Goal: Information Seeking & Learning: Learn about a topic

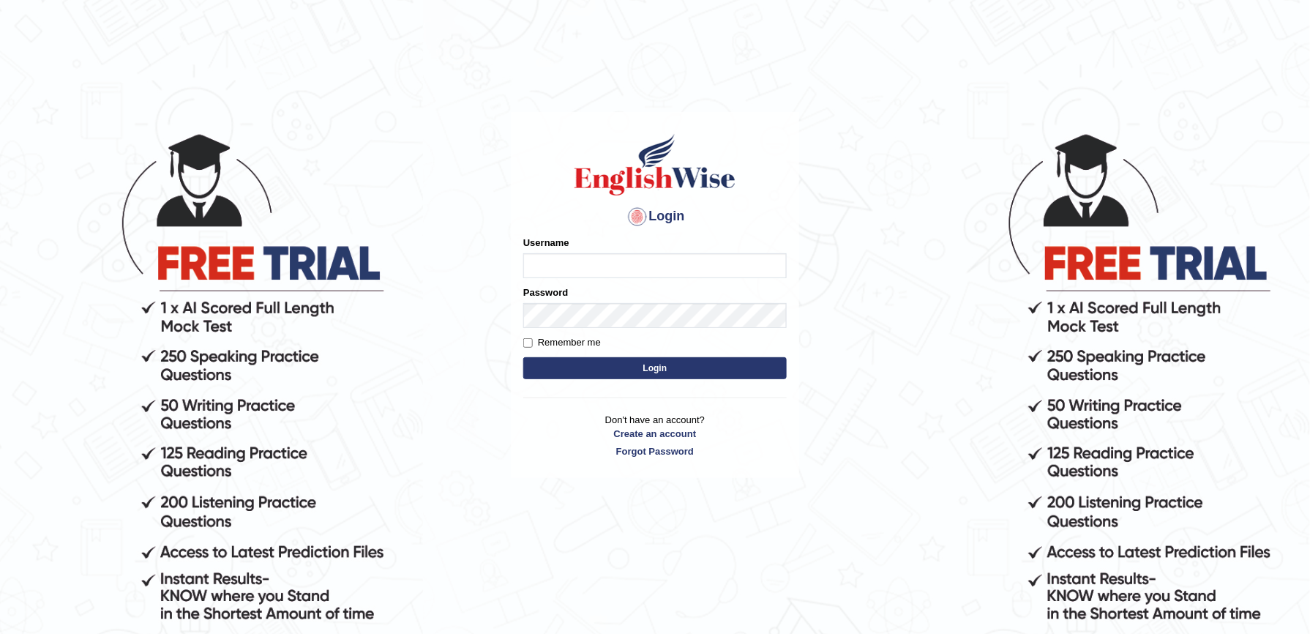
click at [586, 258] on input "Username" at bounding box center [654, 265] width 263 height 25
type input "Masewu7936"
click at [659, 367] on button "Login" at bounding box center [654, 368] width 263 height 22
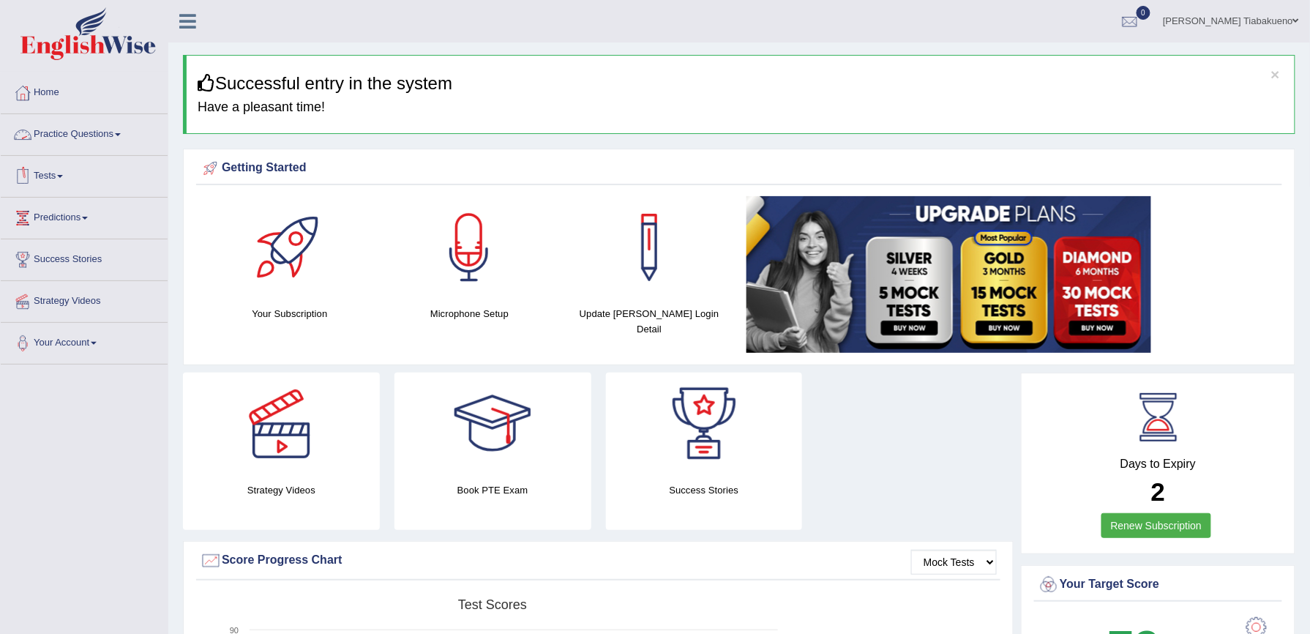
click at [127, 141] on link "Practice Questions" at bounding box center [84, 132] width 167 height 37
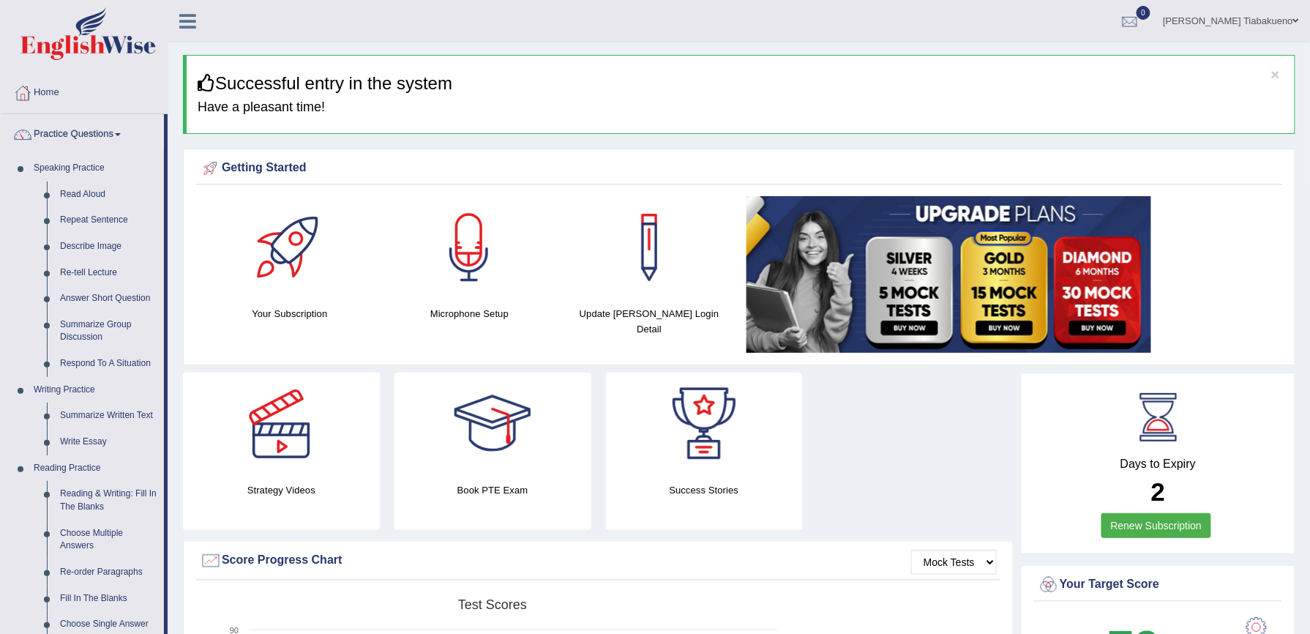
click at [127, 141] on link "Practice Questions" at bounding box center [82, 132] width 163 height 37
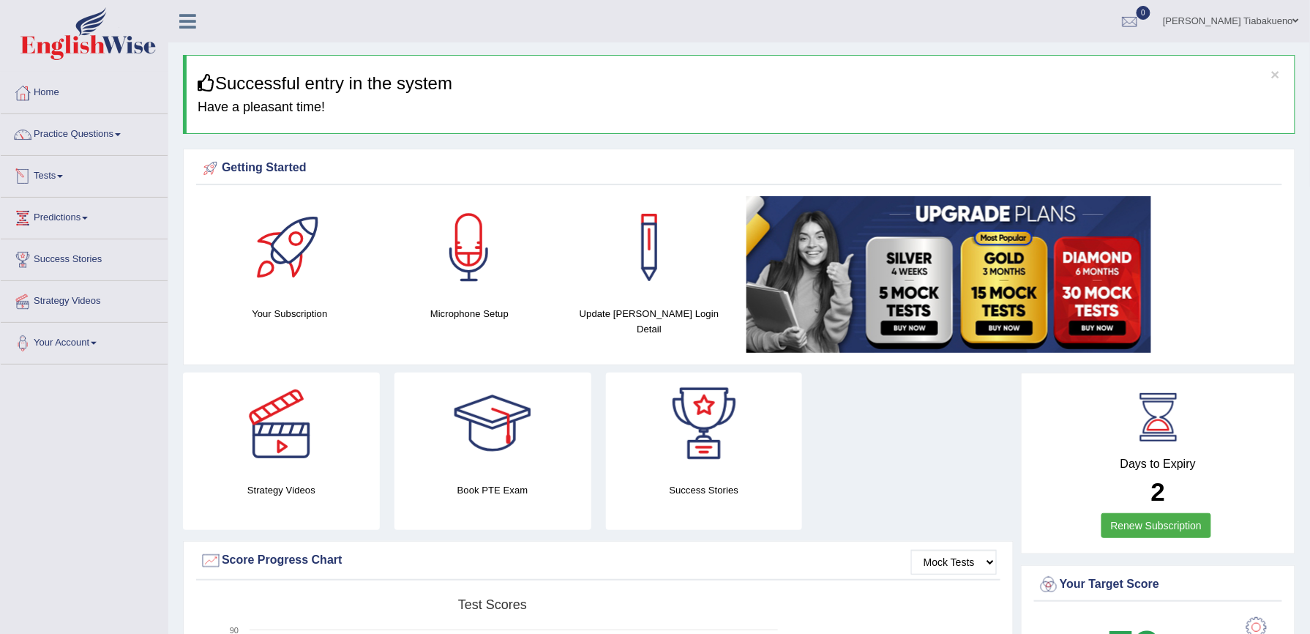
click at [68, 174] on link "Tests" at bounding box center [84, 174] width 167 height 37
click at [75, 233] on link "Take Mock Test" at bounding box center [95, 236] width 137 height 26
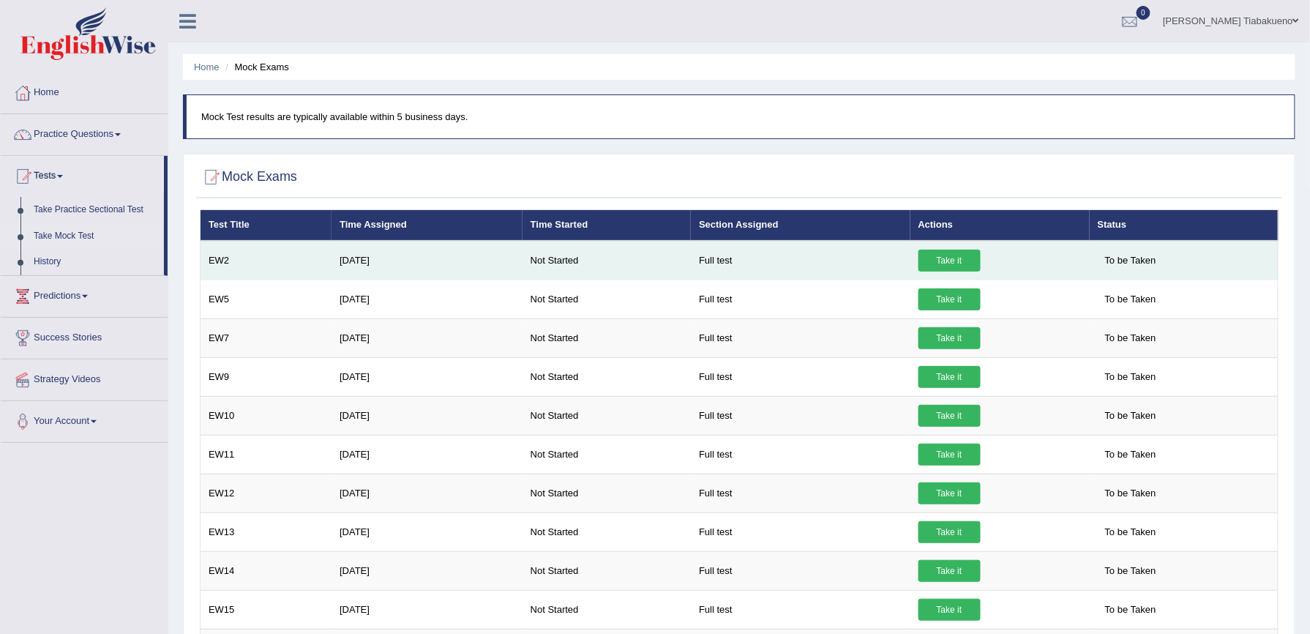
click at [950, 258] on link "Take it" at bounding box center [949, 261] width 62 height 22
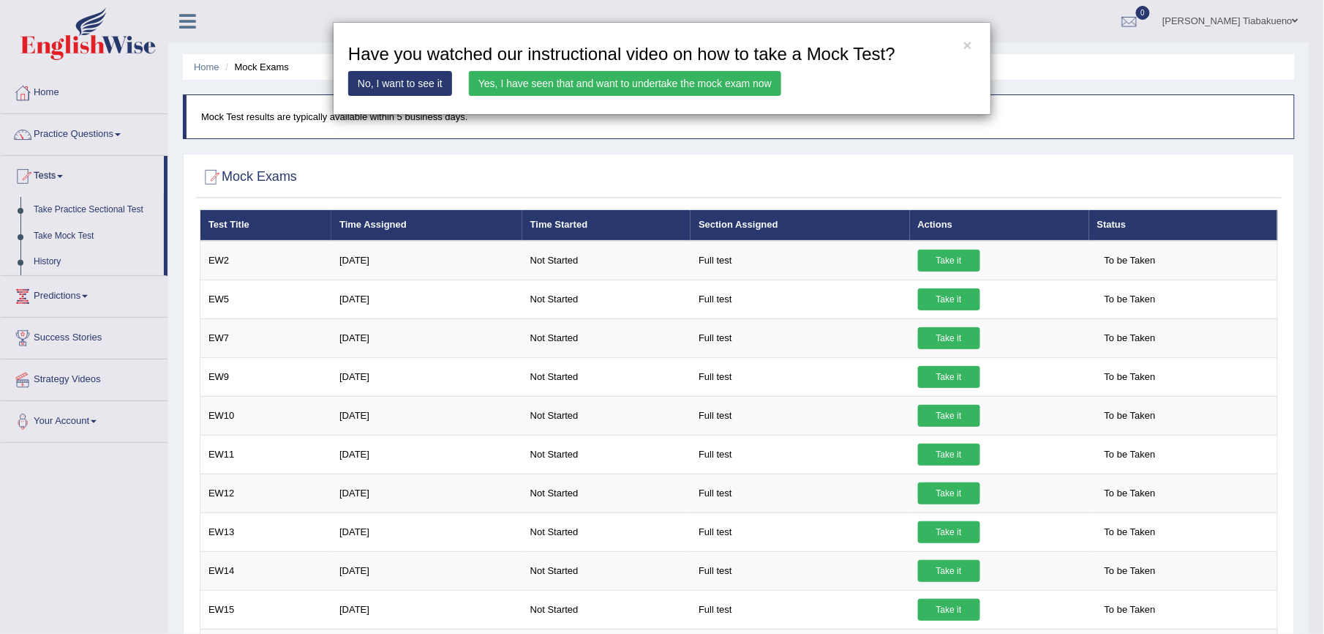
click at [659, 83] on link "Yes, I have seen that and want to undertake the mock exam now" at bounding box center [625, 83] width 312 height 25
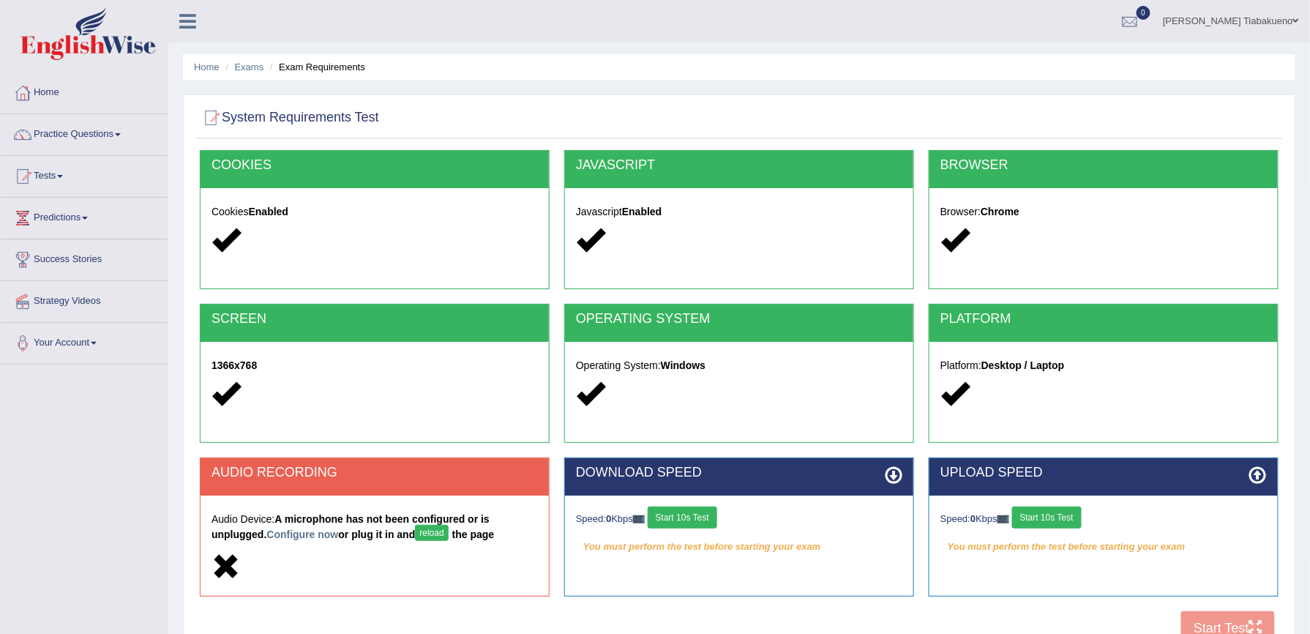
click at [1051, 524] on button "Start 10s Test" at bounding box center [1047, 517] width 70 height 22
click at [698, 516] on div "Speed: 0 Kbps Start 10s Test" at bounding box center [739, 519] width 326 height 26
click at [698, 516] on button "Start 10s Test" at bounding box center [683, 517] width 70 height 22
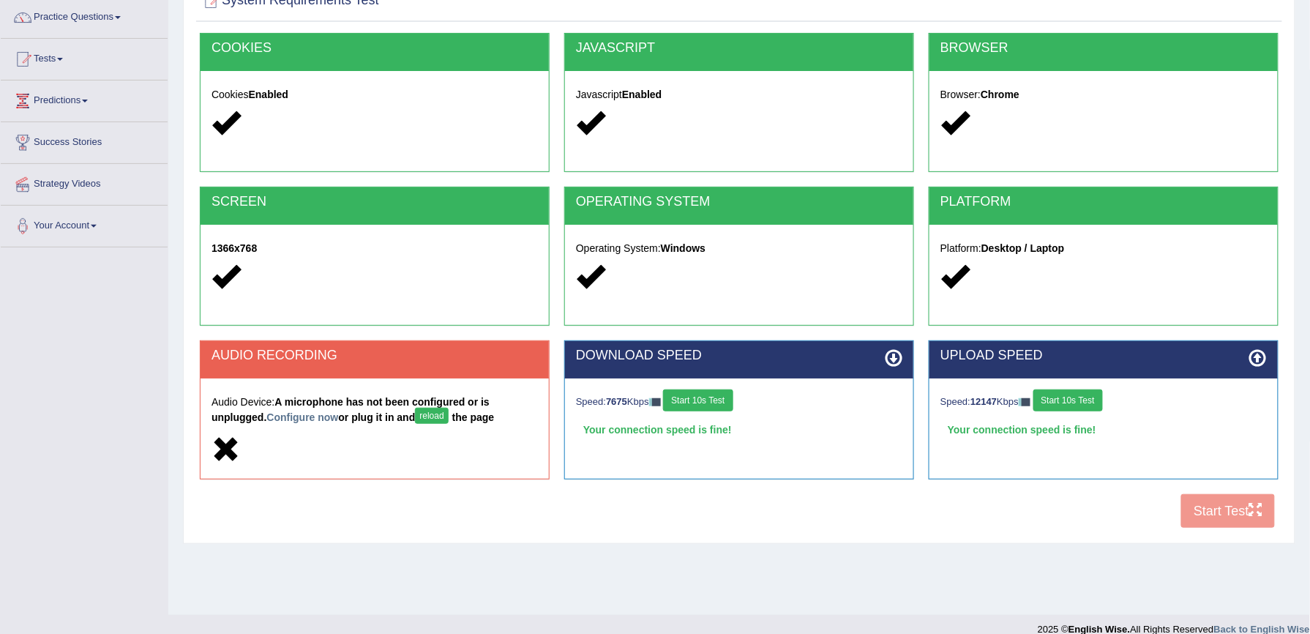
scroll to position [135, 0]
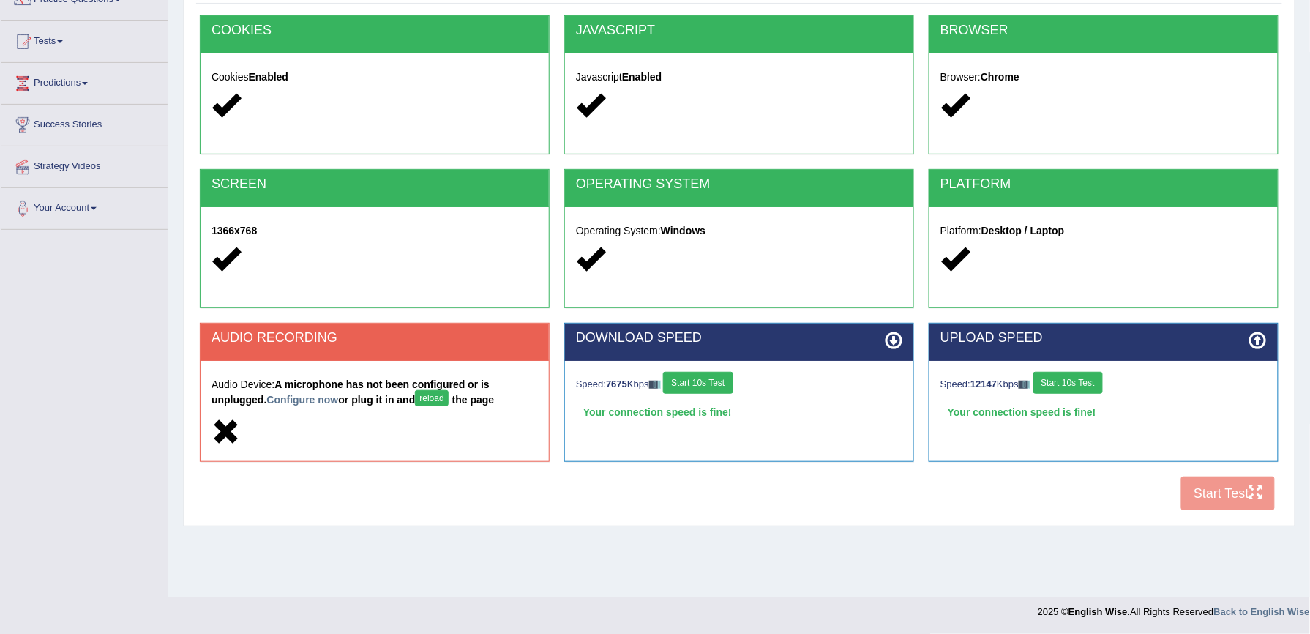
click at [1071, 385] on button "Start 10s Test" at bounding box center [1068, 383] width 70 height 22
click at [415, 398] on button "reload" at bounding box center [431, 398] width 33 height 16
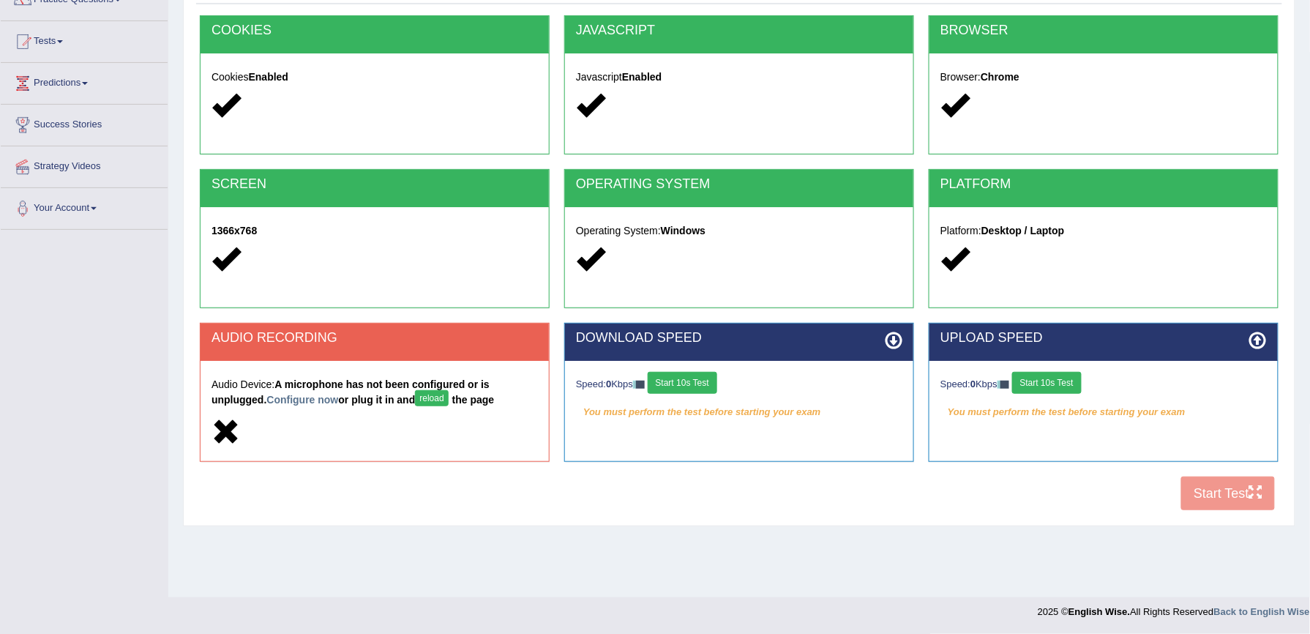
click at [697, 390] on button "Start 10s Test" at bounding box center [683, 383] width 70 height 22
click at [1040, 381] on button "Start 10s Test" at bounding box center [1047, 383] width 70 height 22
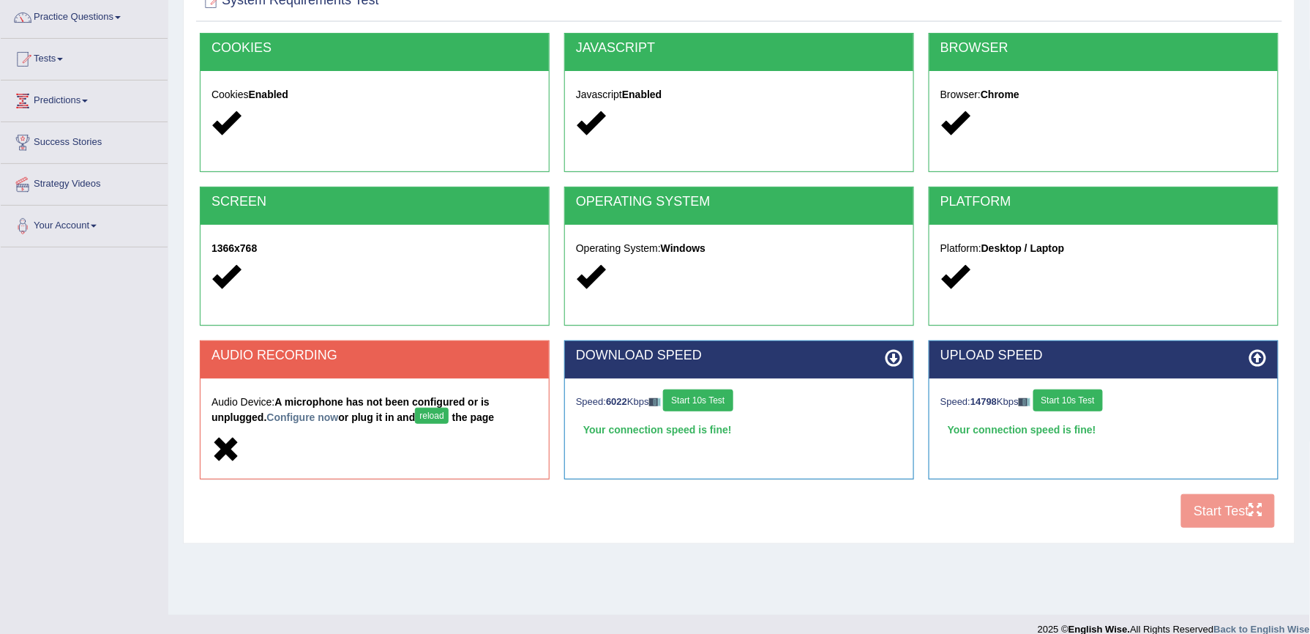
scroll to position [135, 0]
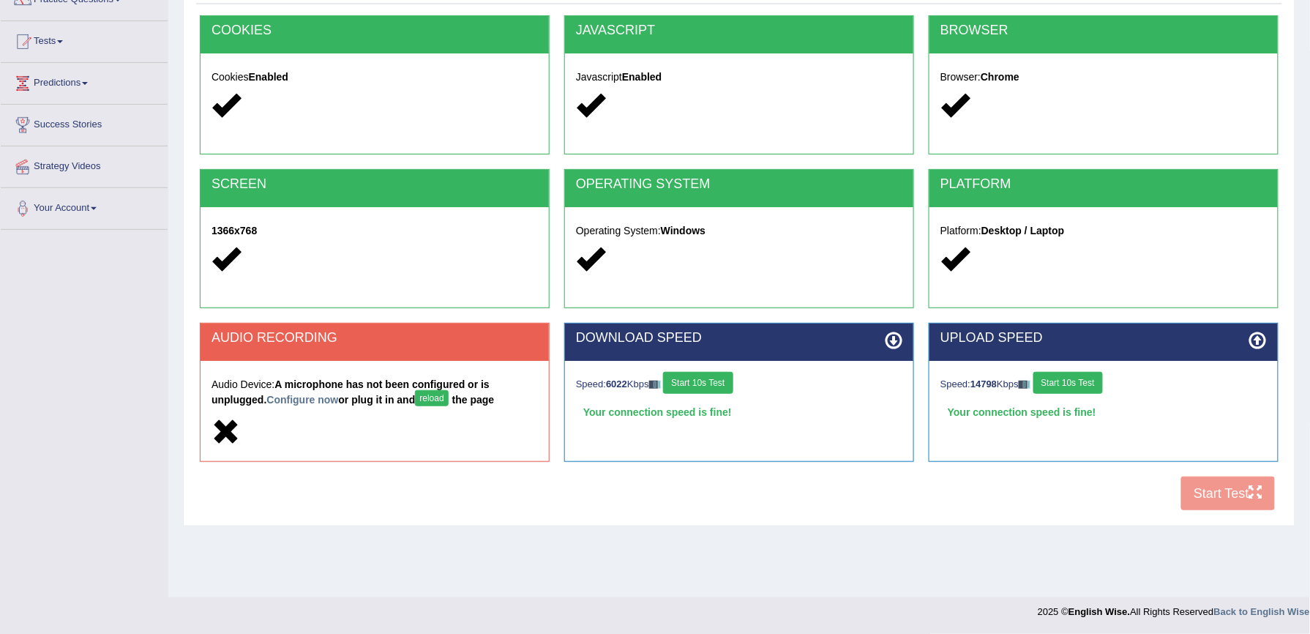
click at [1221, 492] on div "COOKIES Cookies Enabled JAVASCRIPT Javascript Enabled BROWSER Browser: Chrome S…" at bounding box center [739, 266] width 1086 height 503
click at [66, 47] on link "Tests" at bounding box center [84, 39] width 167 height 37
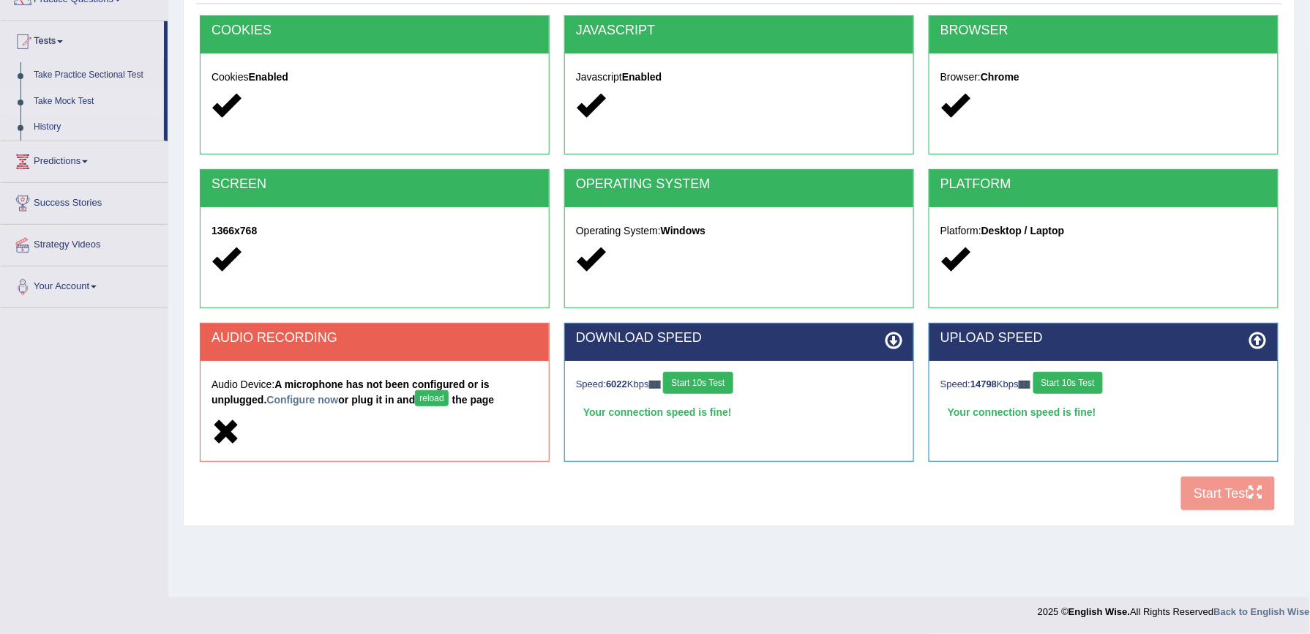
click at [68, 100] on link "Take Mock Test" at bounding box center [95, 102] width 137 height 26
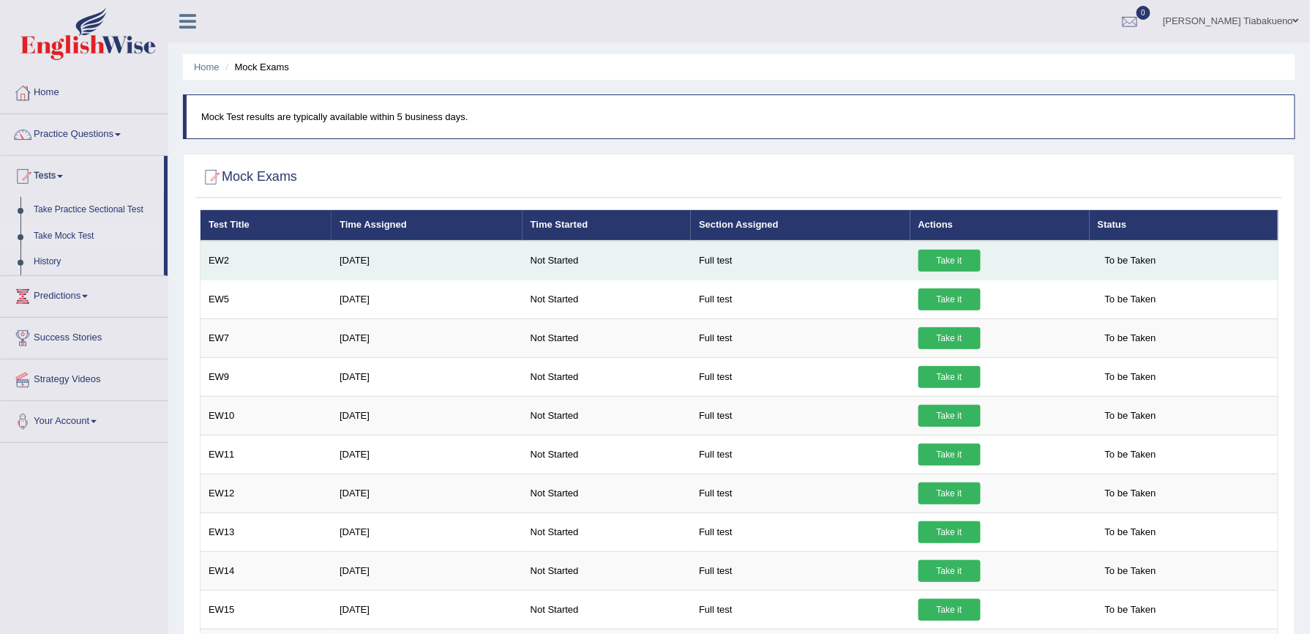
click at [931, 252] on link "Take it" at bounding box center [949, 261] width 62 height 22
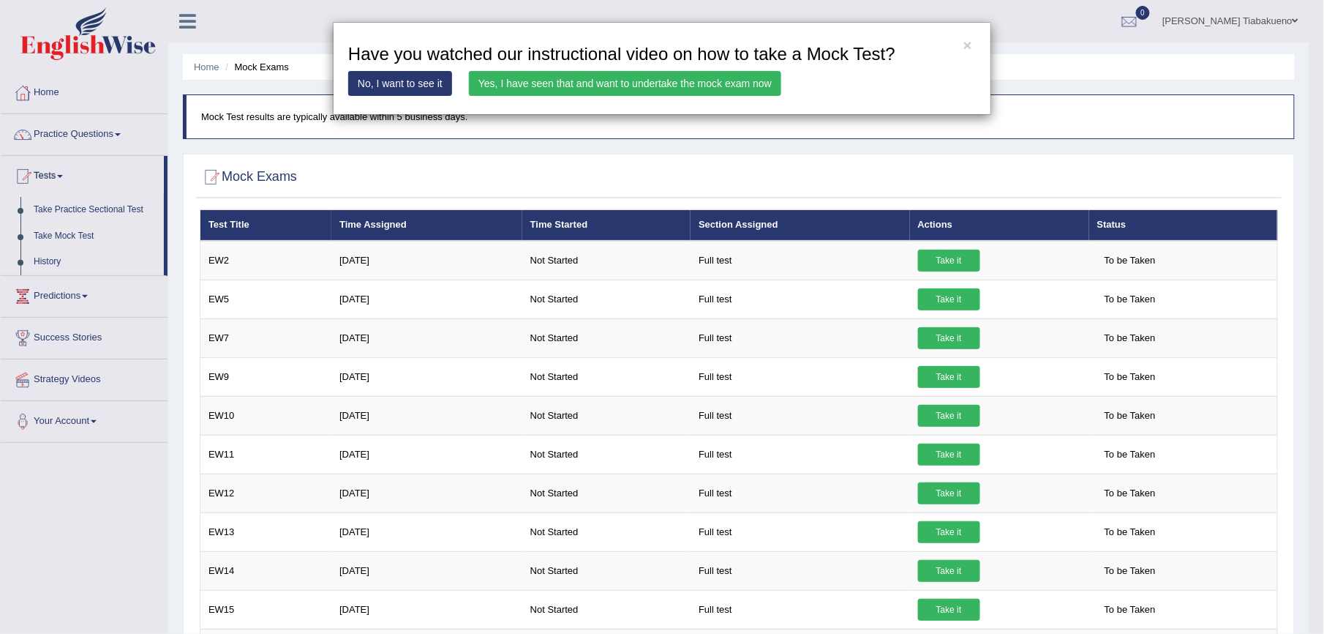
click at [389, 83] on link "No, I want to see it" at bounding box center [400, 83] width 104 height 25
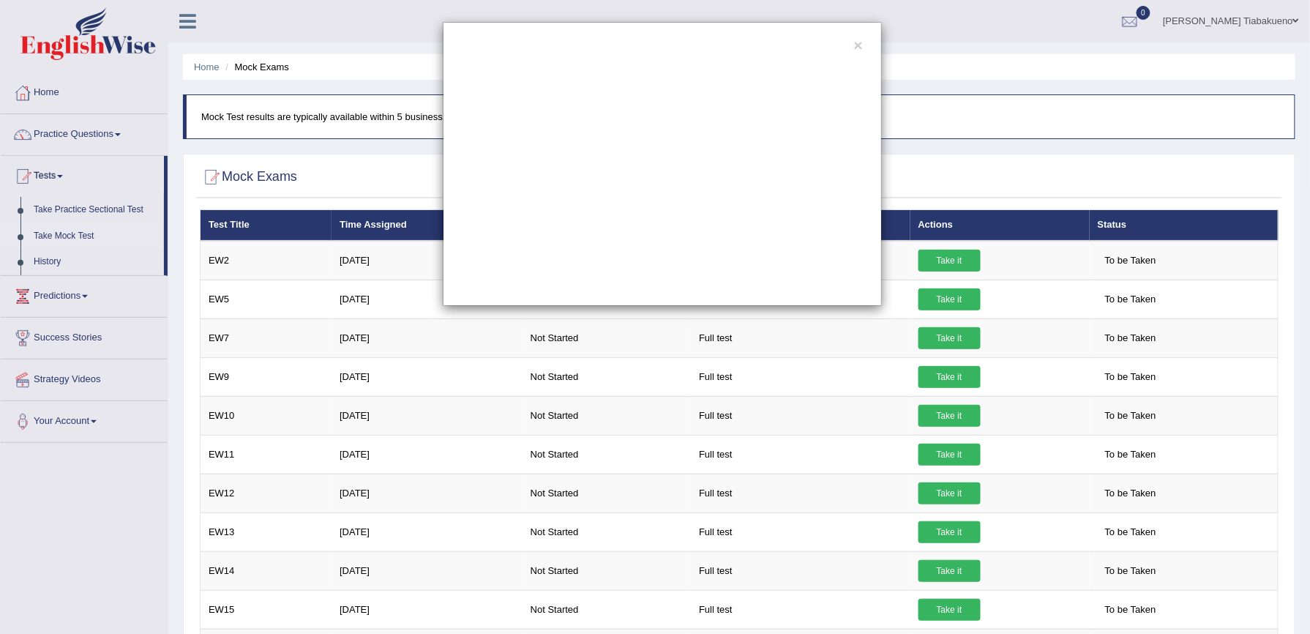
scroll to position [275, 0]
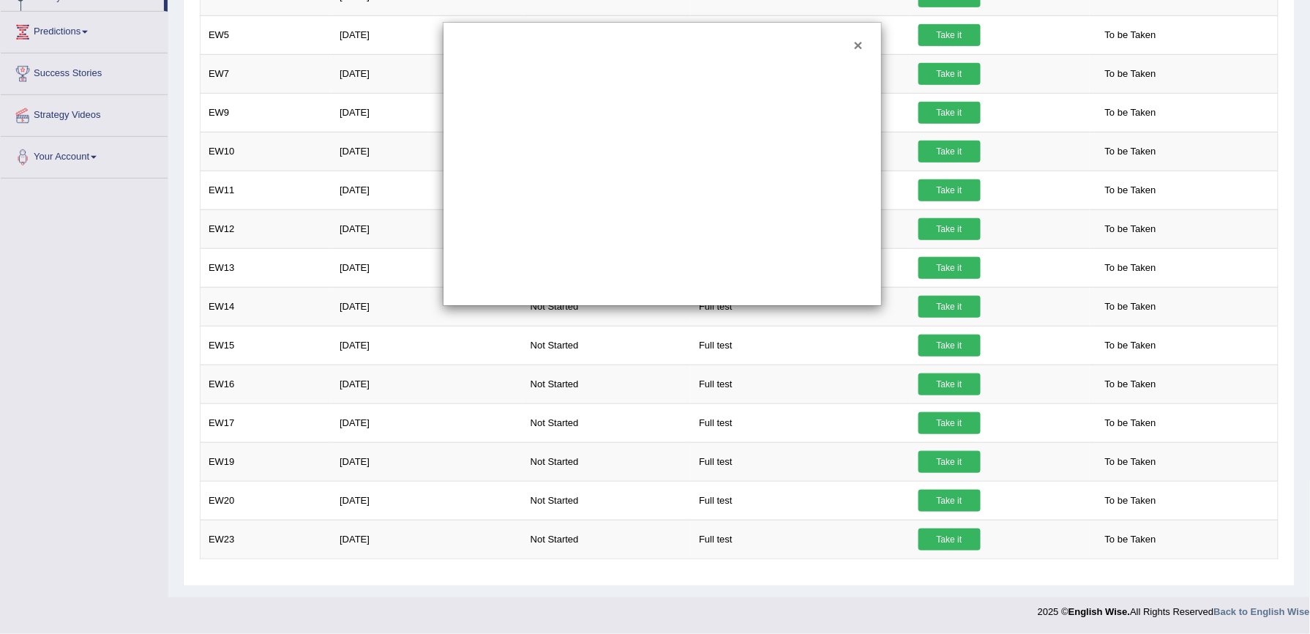
click at [860, 45] on button "×" at bounding box center [858, 44] width 9 height 15
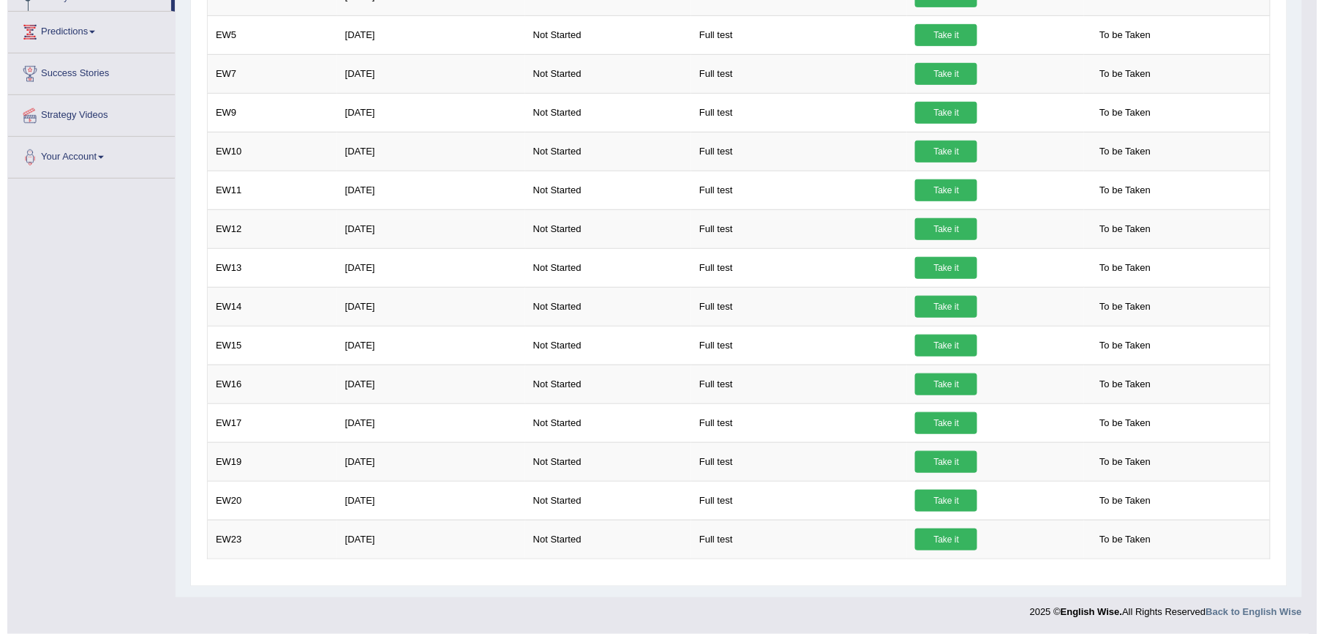
scroll to position [0, 0]
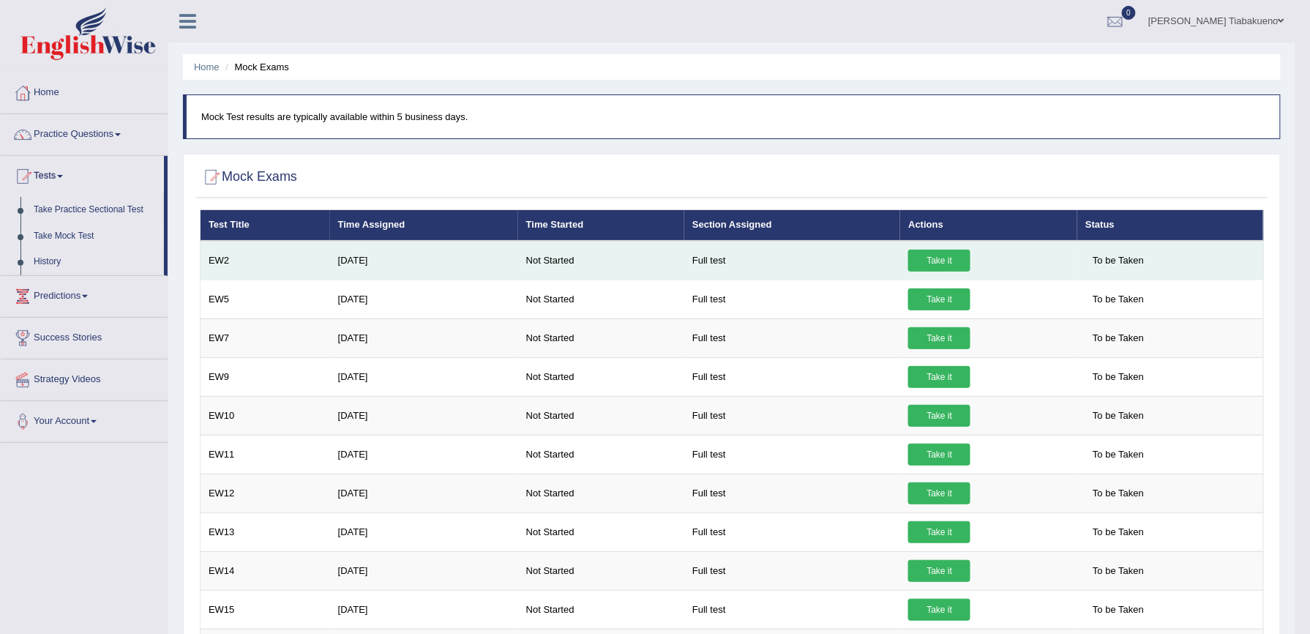
click at [928, 262] on link "Take it" at bounding box center [939, 261] width 62 height 22
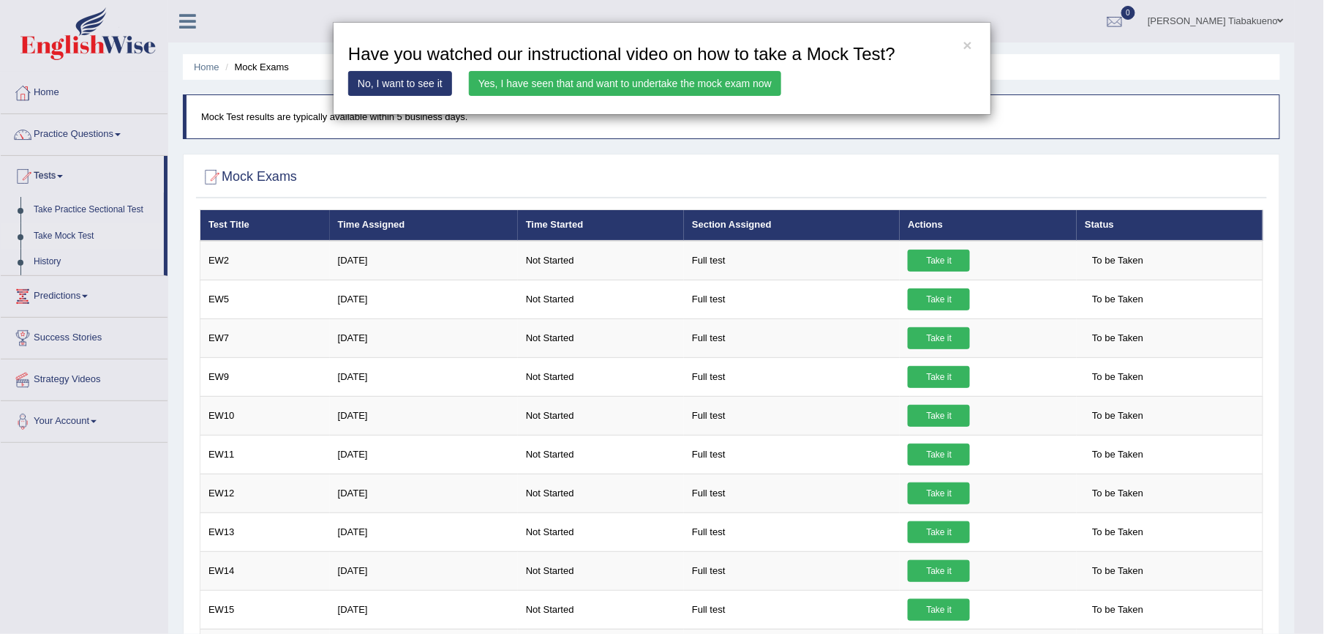
click at [710, 80] on link "Yes, I have seen that and want to undertake the mock exam now" at bounding box center [625, 83] width 312 height 25
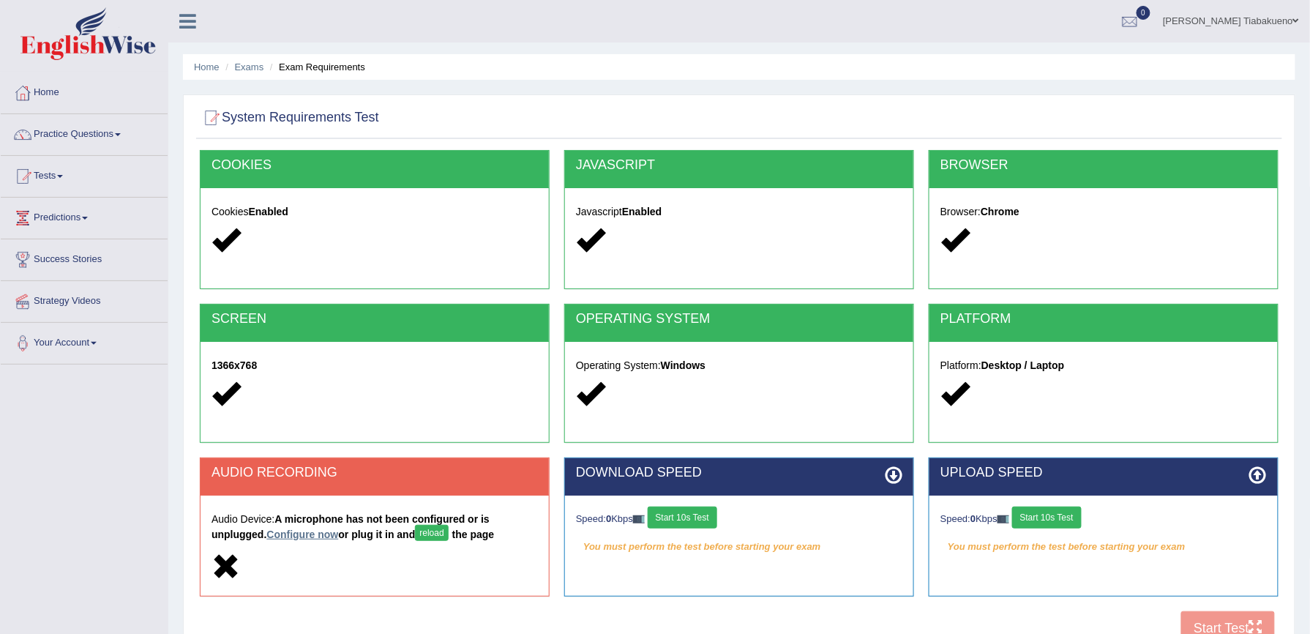
click at [270, 534] on link "Configure now" at bounding box center [302, 534] width 72 height 12
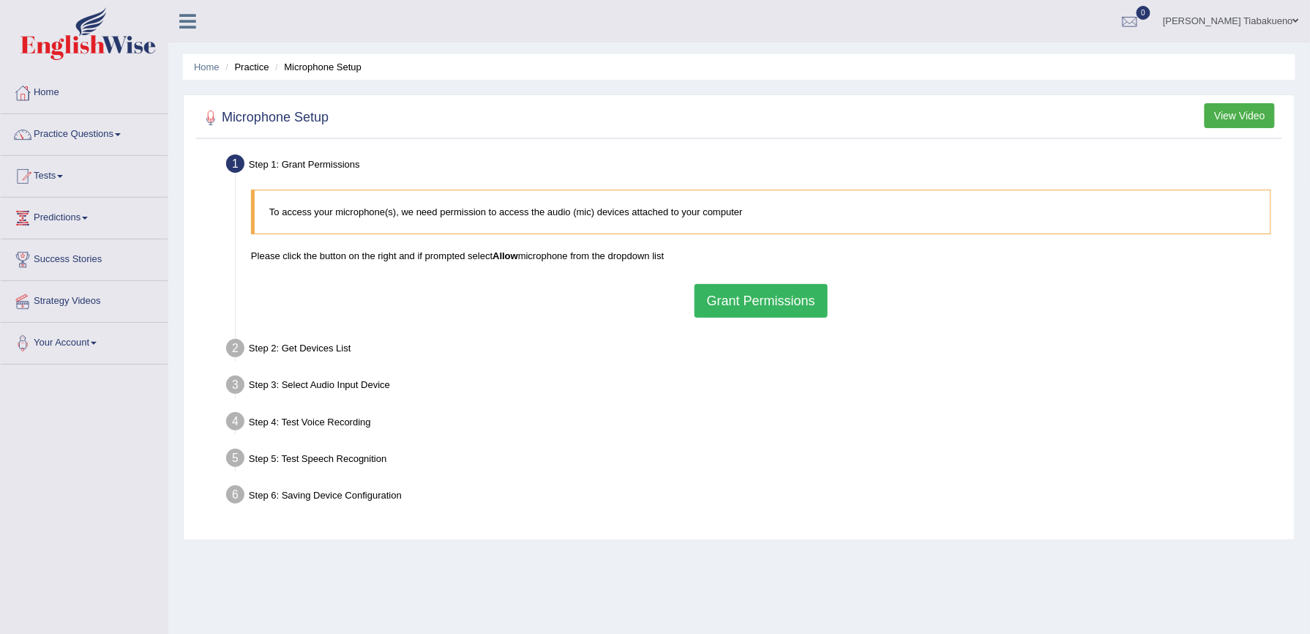
click at [754, 297] on button "Grant Permissions" at bounding box center [760, 301] width 133 height 34
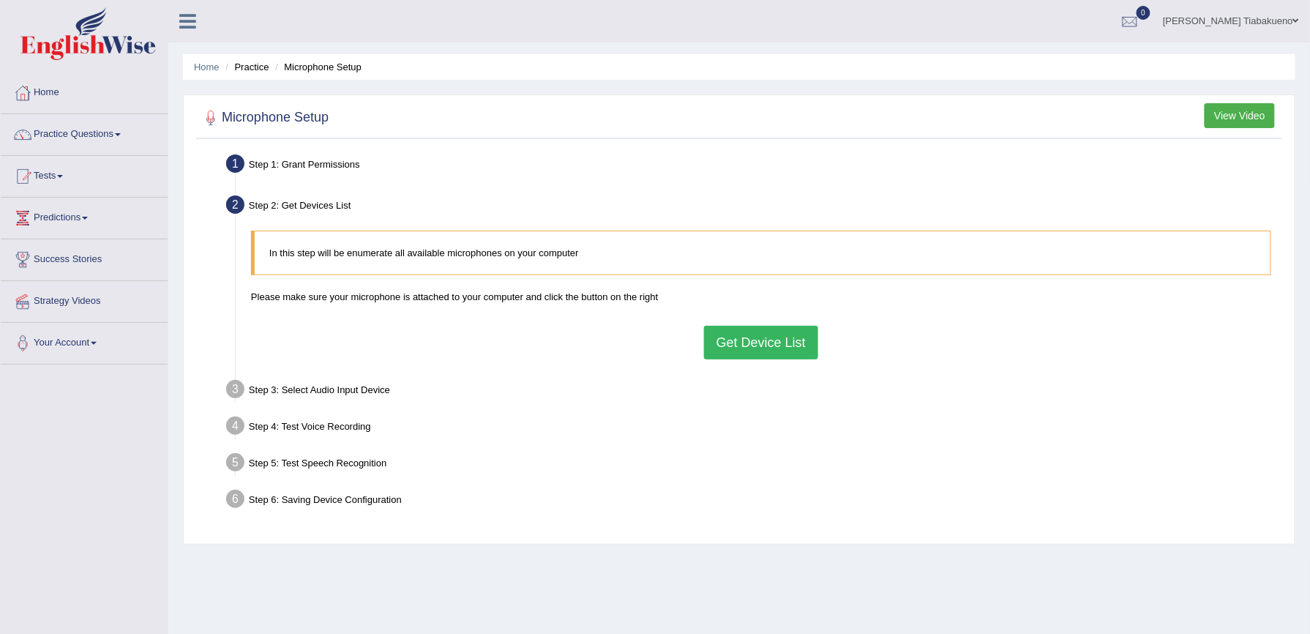
click at [1242, 115] on button "View Video" at bounding box center [1239, 115] width 70 height 25
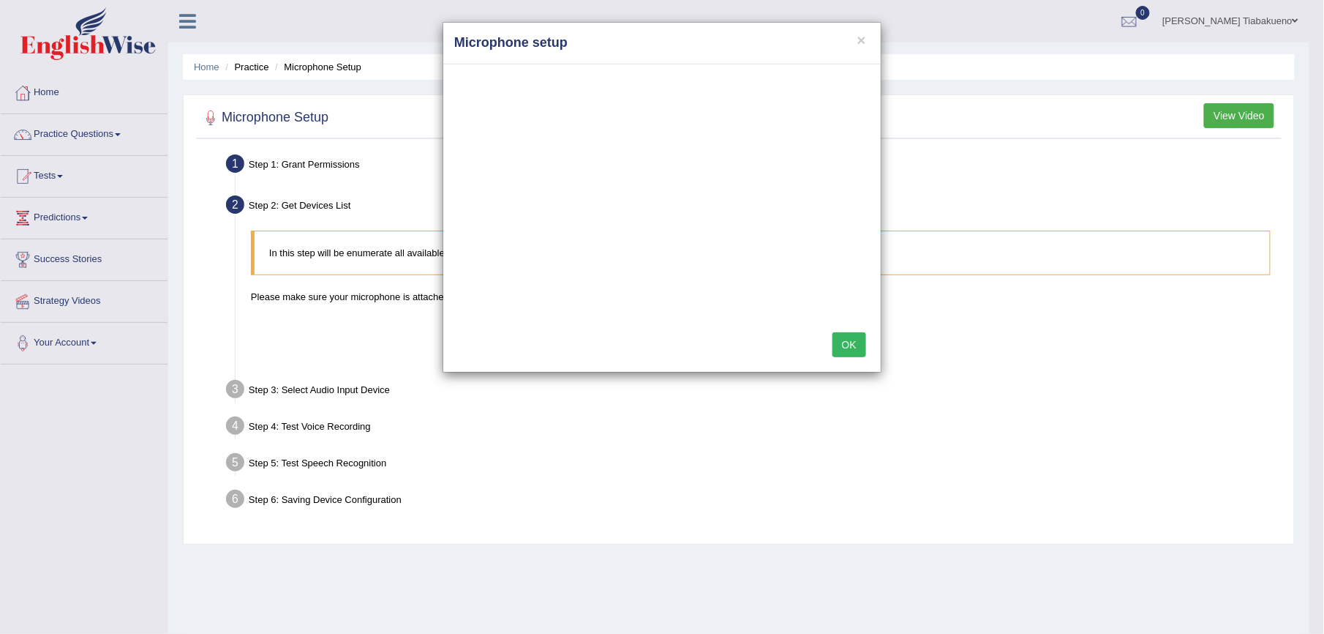
click at [849, 348] on button "OK" at bounding box center [850, 344] width 34 height 25
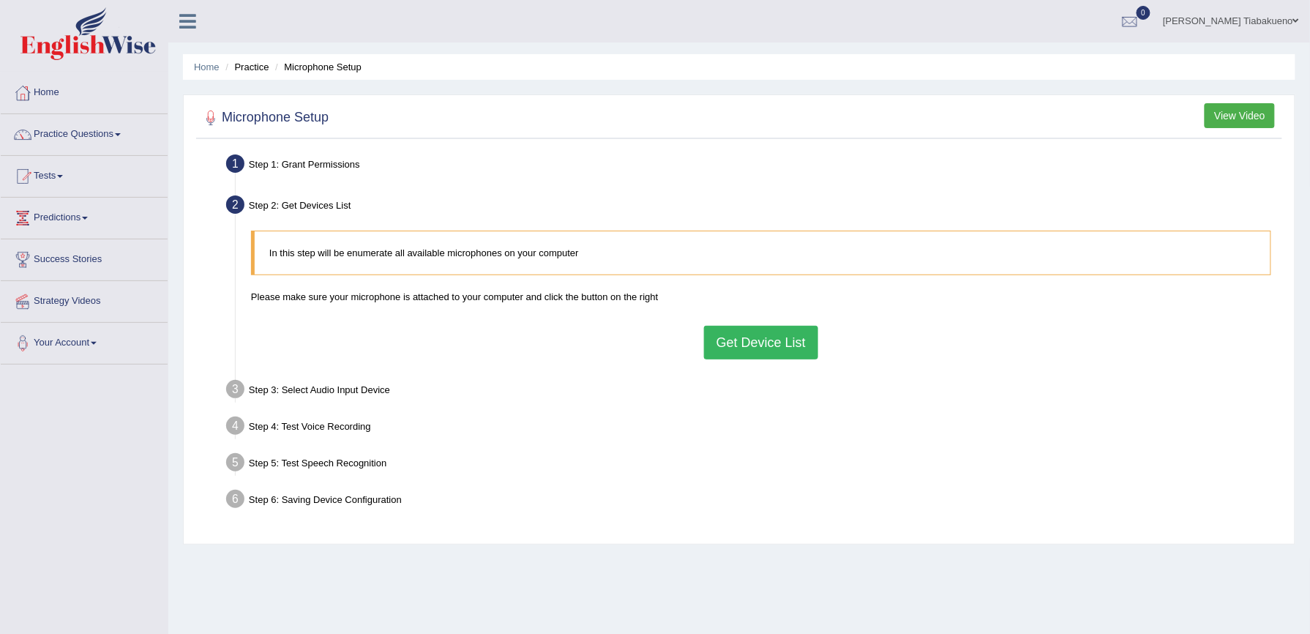
click at [747, 344] on button "Get Device List" at bounding box center [761, 343] width 114 height 34
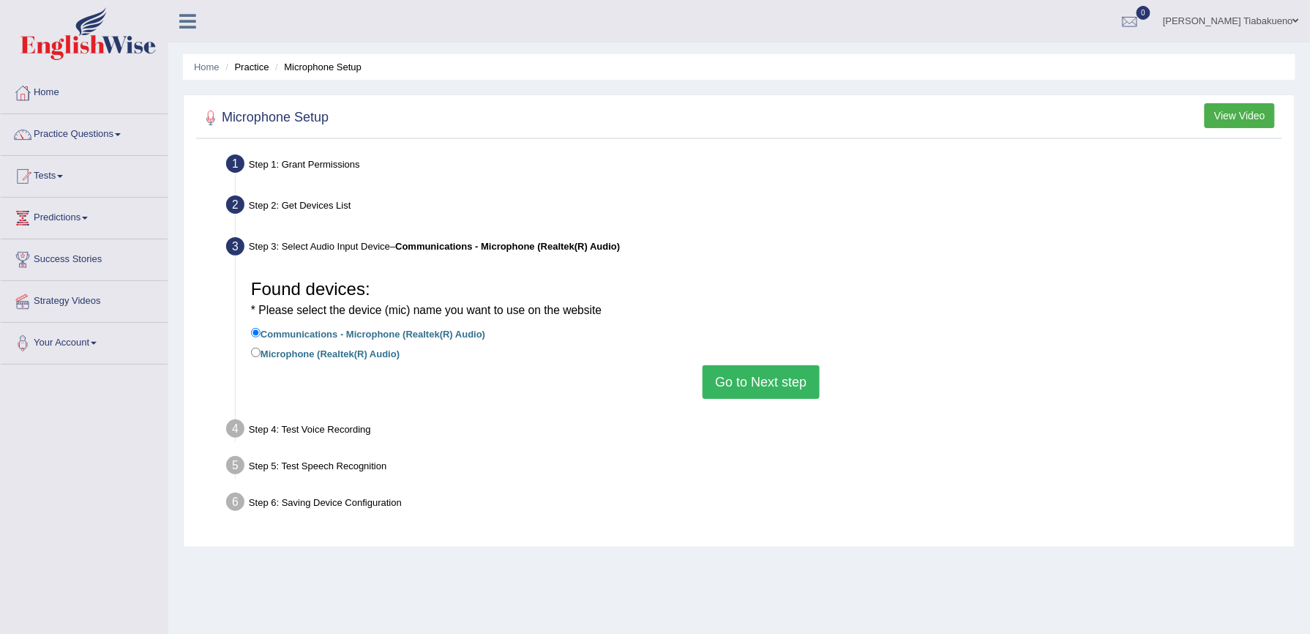
click at [767, 394] on button "Go to Next step" at bounding box center [760, 382] width 116 height 34
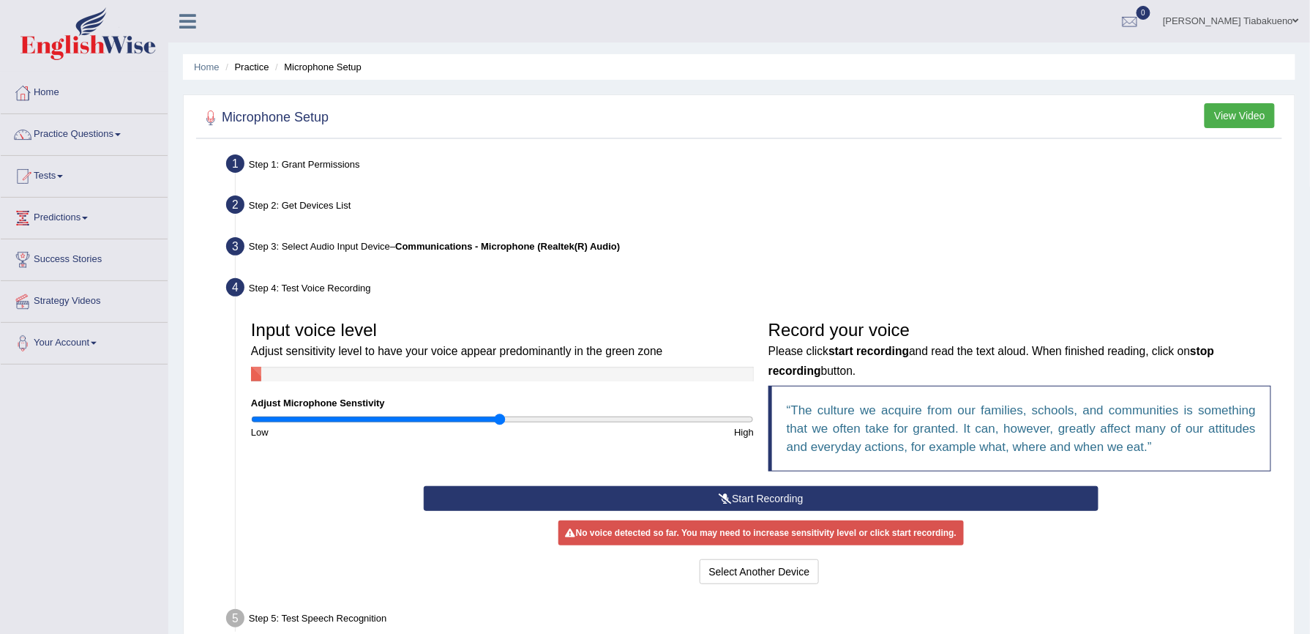
click at [756, 499] on button "Start Recording" at bounding box center [761, 498] width 675 height 25
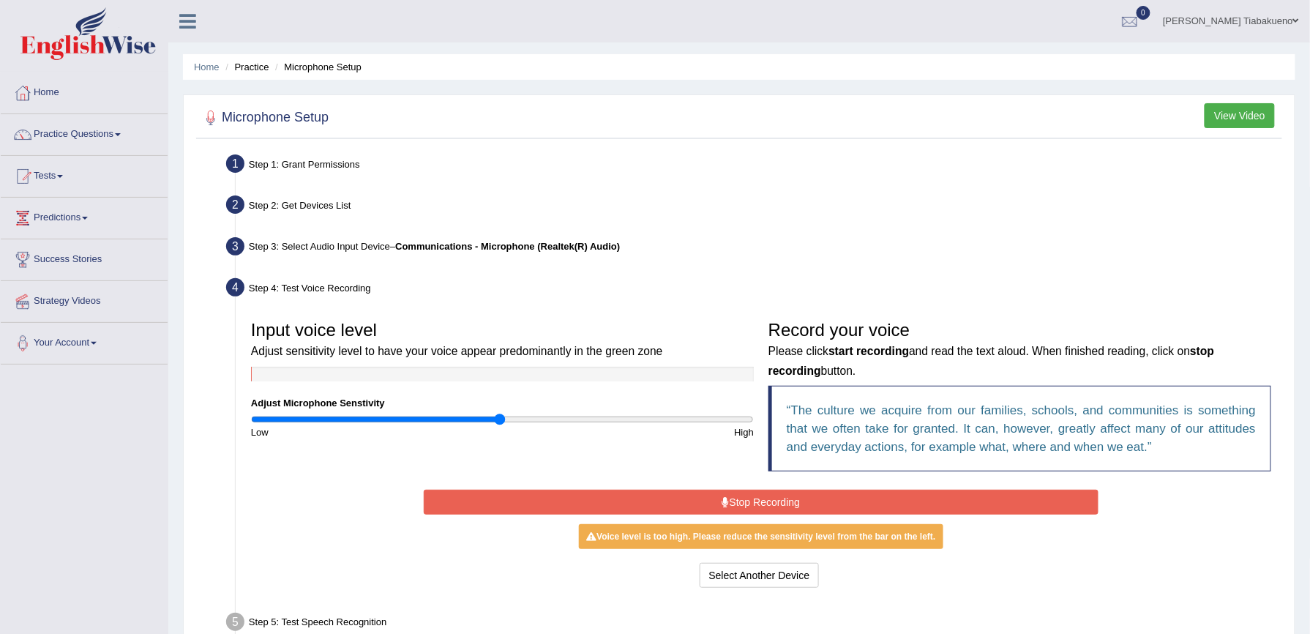
click at [777, 501] on button "Stop Recording" at bounding box center [761, 501] width 675 height 25
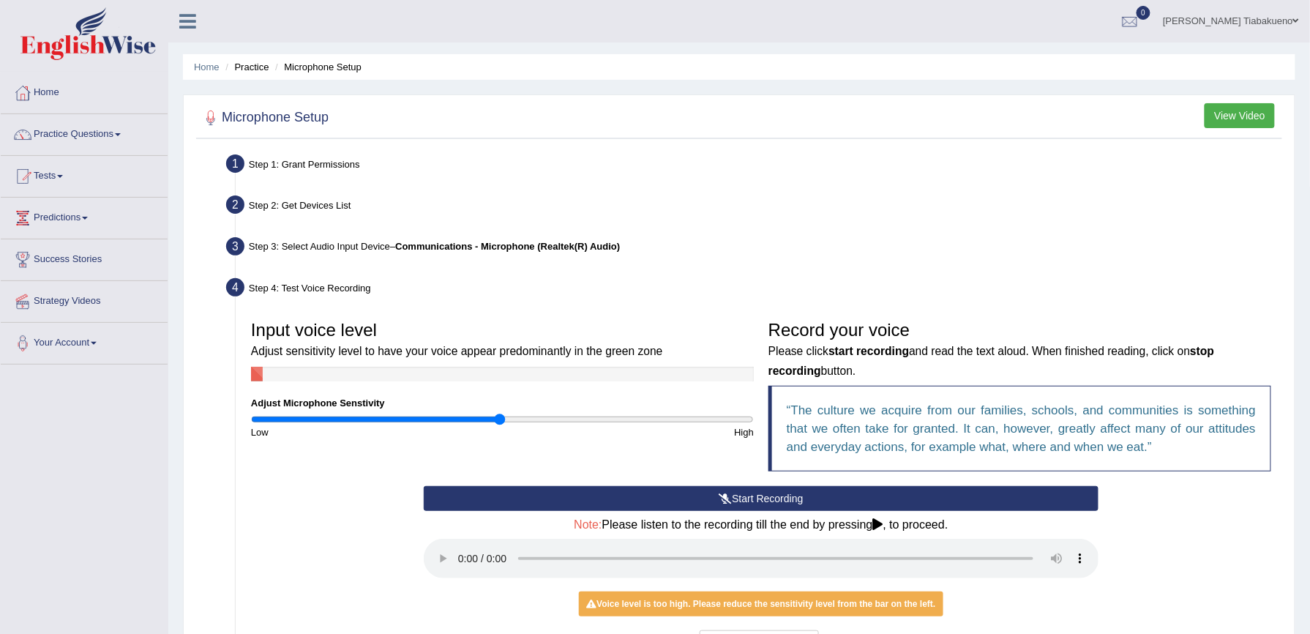
click at [882, 524] on icon at bounding box center [878, 524] width 10 height 12
click at [712, 610] on div "Voice level is too high. Please reduce the sensitivity level from the bar on th…" at bounding box center [761, 603] width 364 height 25
click at [1241, 110] on button "View Video" at bounding box center [1239, 115] width 70 height 25
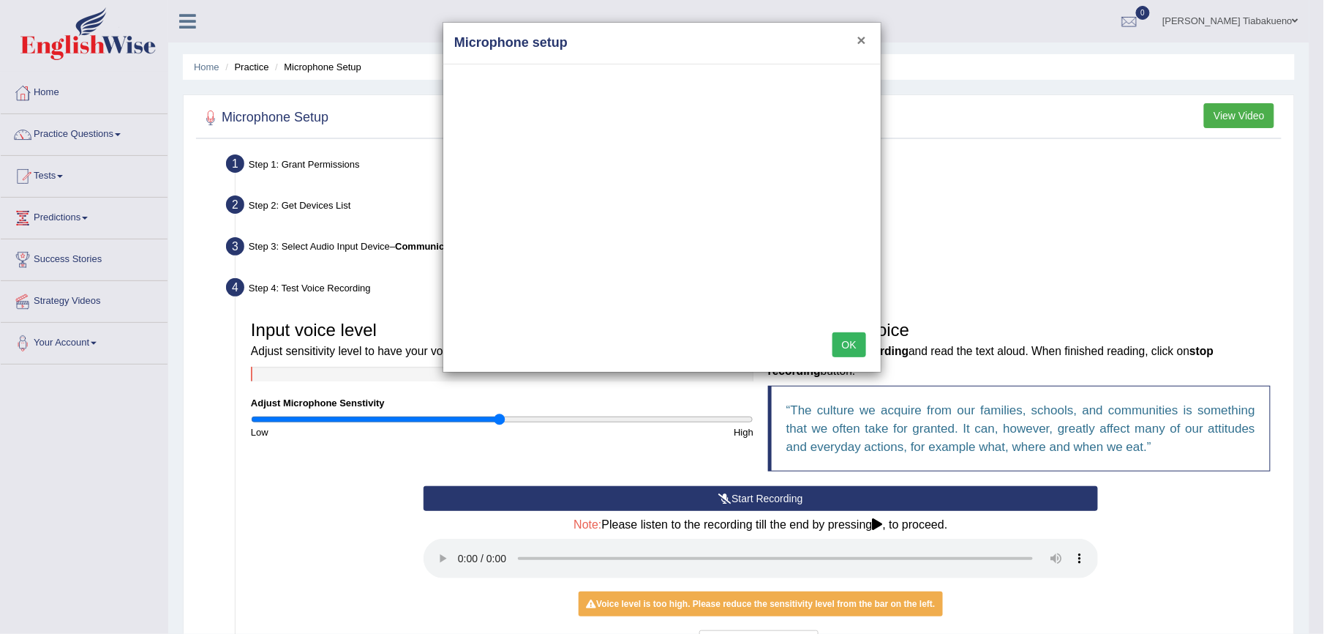
click at [858, 37] on button "×" at bounding box center [862, 39] width 9 height 15
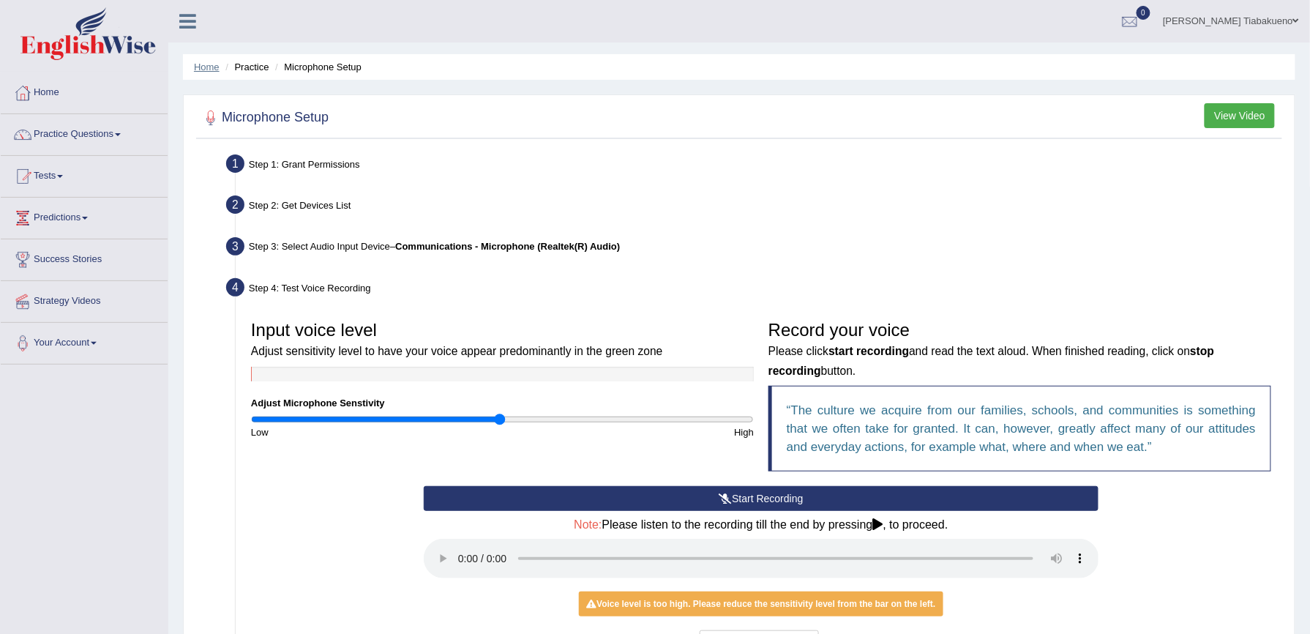
click at [206, 71] on link "Home" at bounding box center [207, 66] width 26 height 11
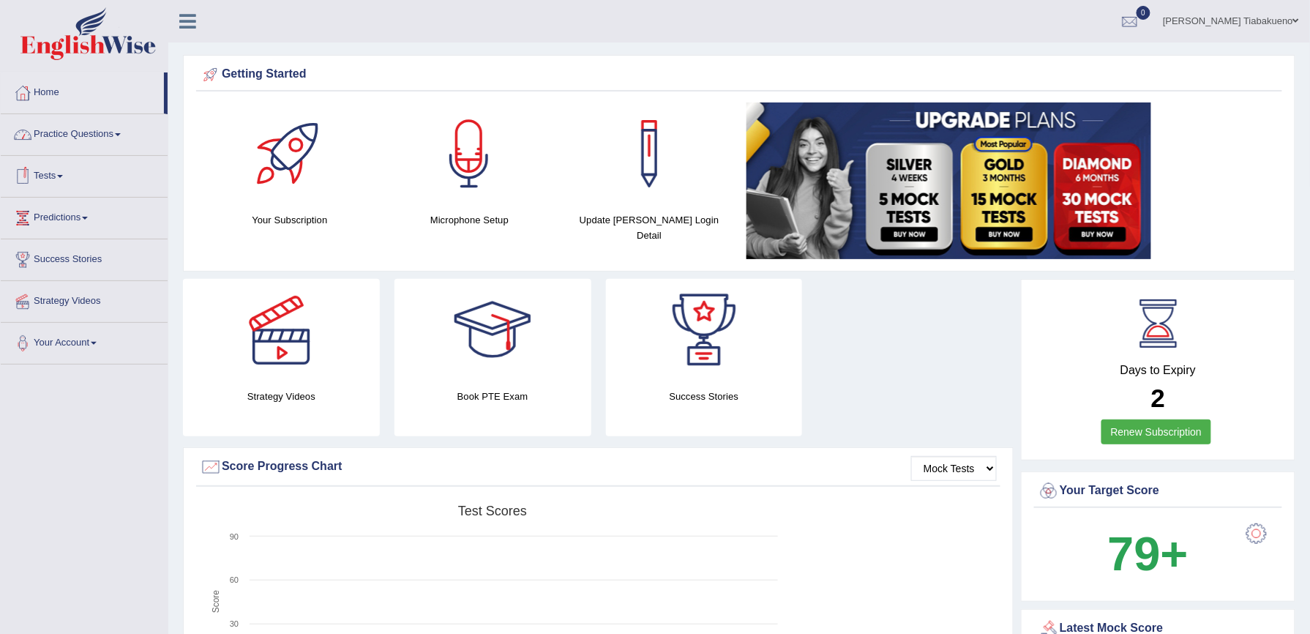
click at [72, 176] on link "Tests" at bounding box center [84, 174] width 167 height 37
click at [76, 234] on link "Take Mock Test" at bounding box center [95, 236] width 137 height 26
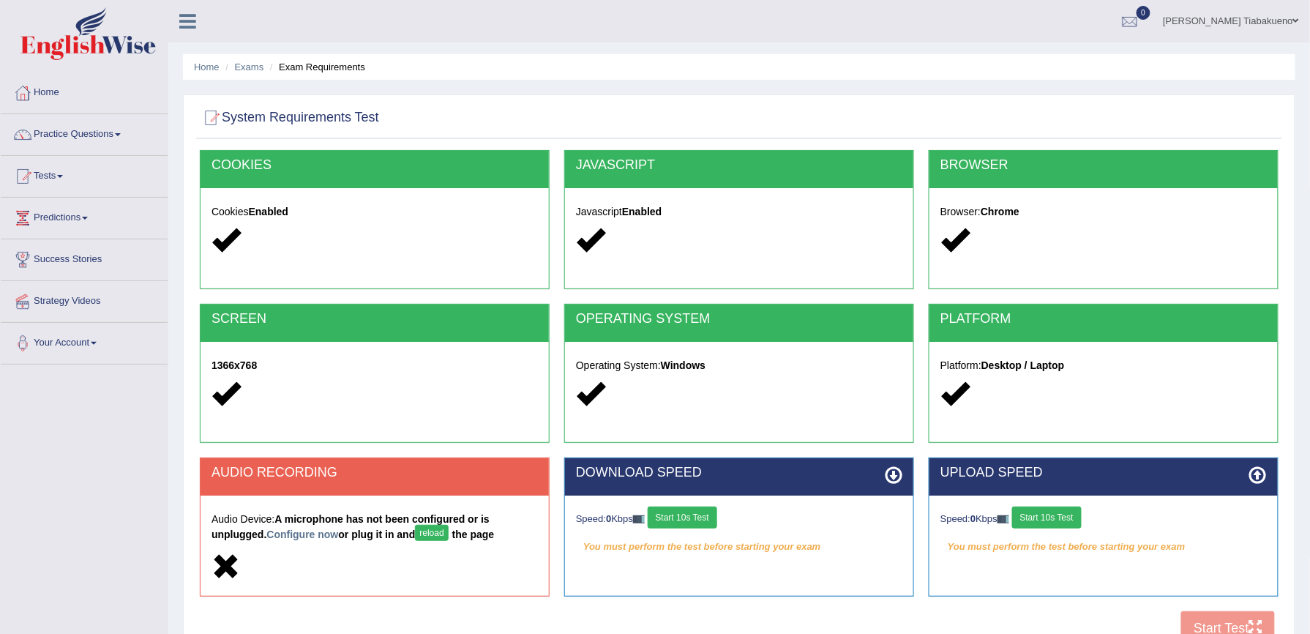
click at [1057, 513] on button "Start 10s Test" at bounding box center [1047, 517] width 70 height 22
click at [694, 514] on button "Start 10s Test" at bounding box center [683, 517] width 70 height 22
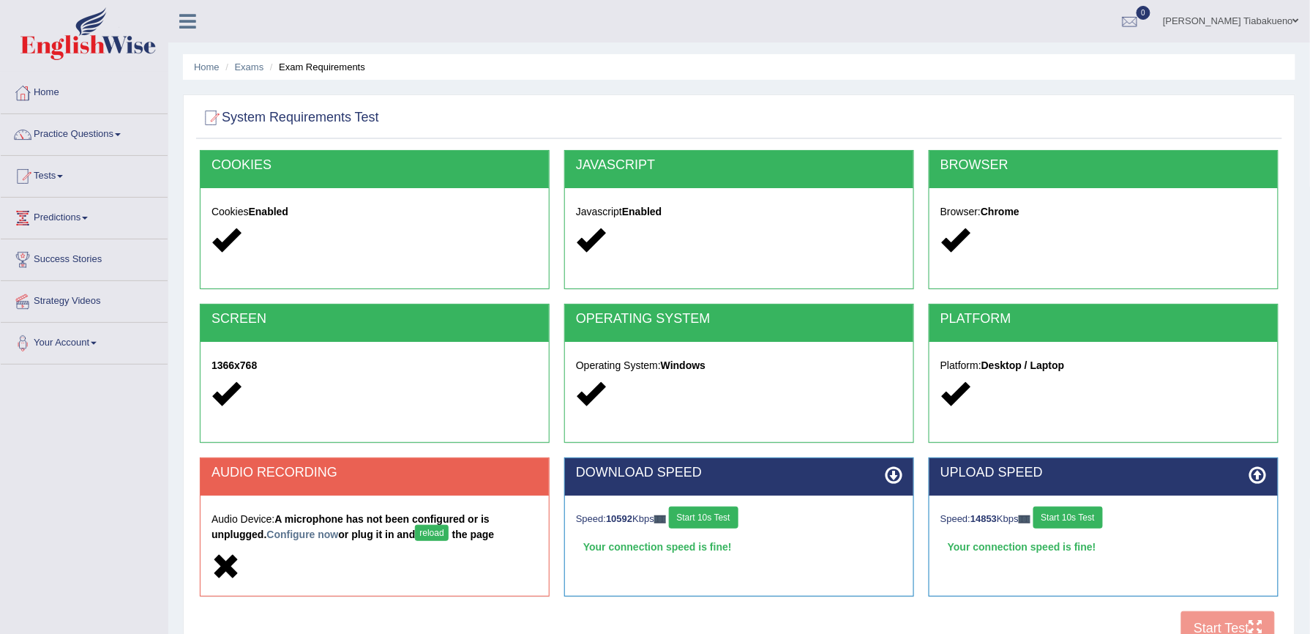
click at [415, 534] on button "reload" at bounding box center [431, 533] width 33 height 16
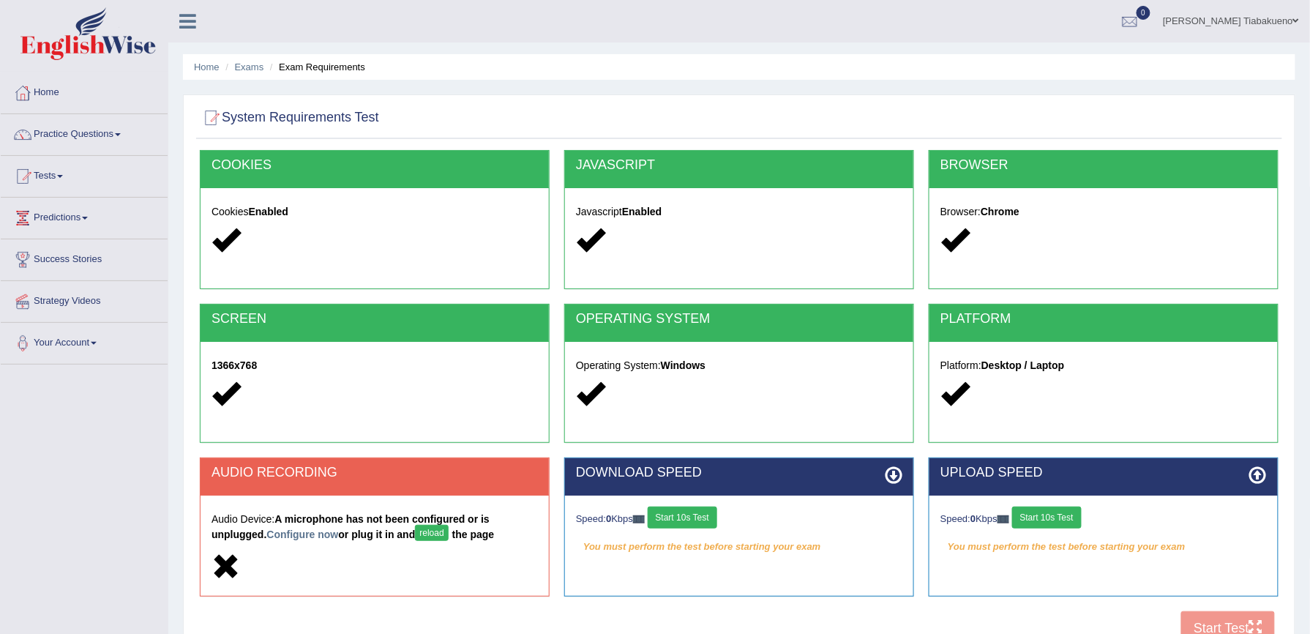
click at [708, 515] on button "Start 10s Test" at bounding box center [683, 517] width 70 height 22
click at [1057, 518] on button "Start 10s Test" at bounding box center [1047, 517] width 70 height 22
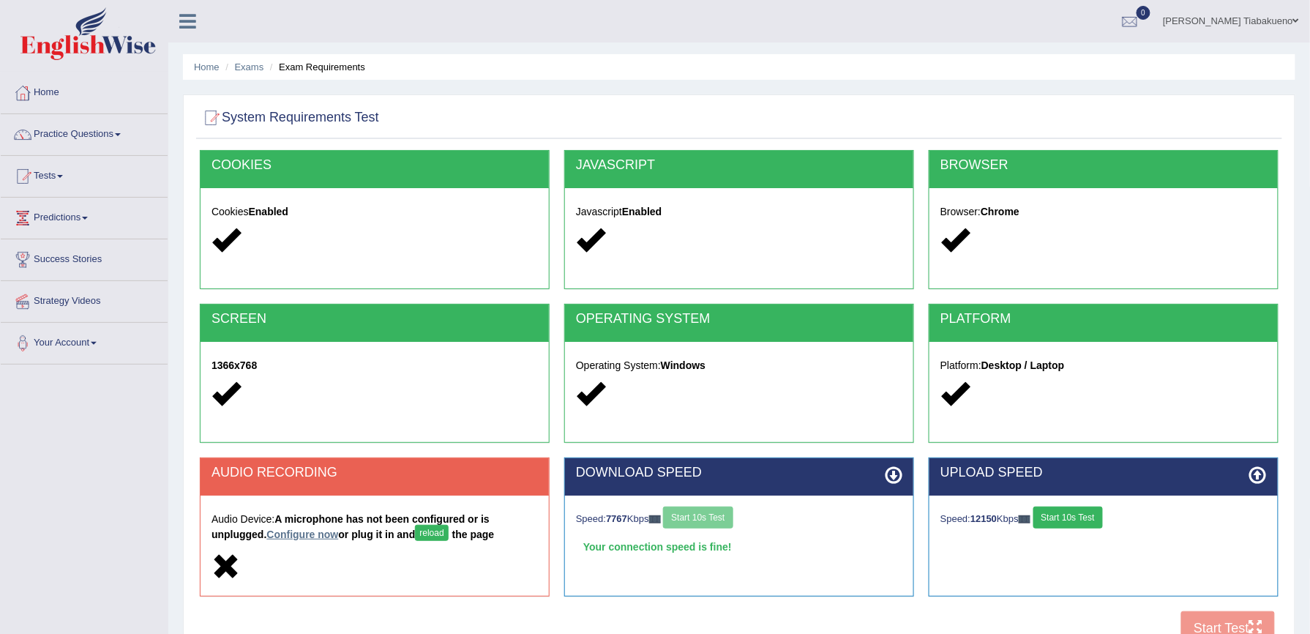
click at [266, 539] on link "Configure now" at bounding box center [302, 534] width 72 height 12
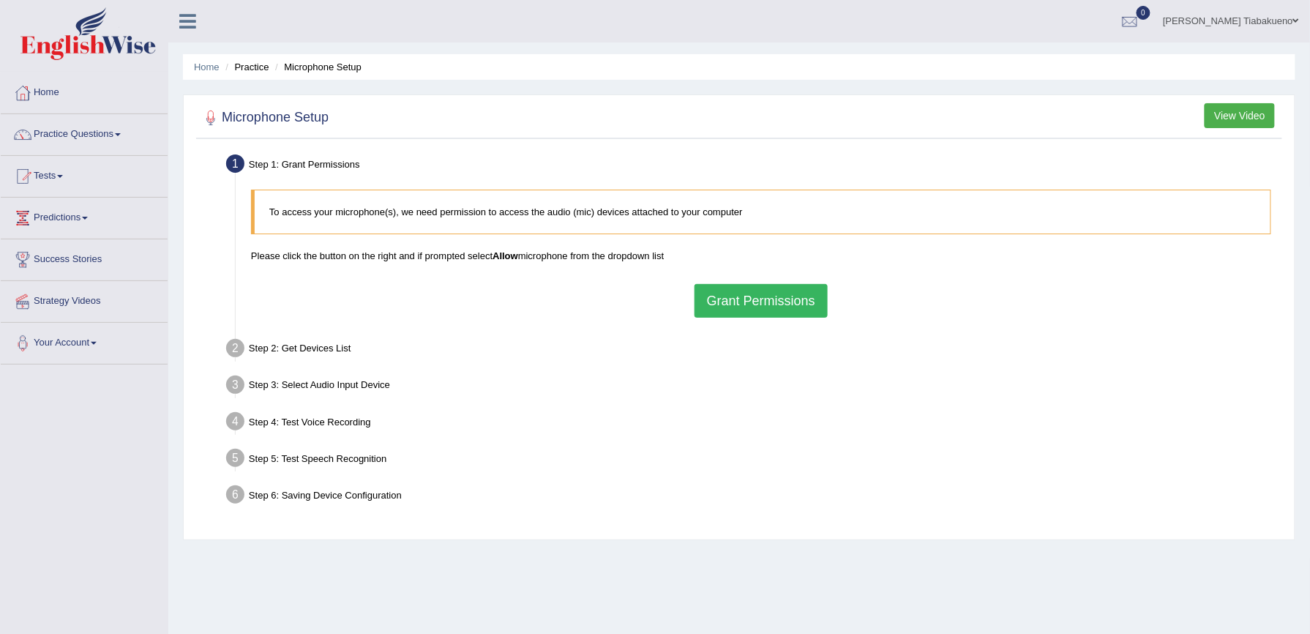
click at [768, 302] on button "Grant Permissions" at bounding box center [760, 301] width 133 height 34
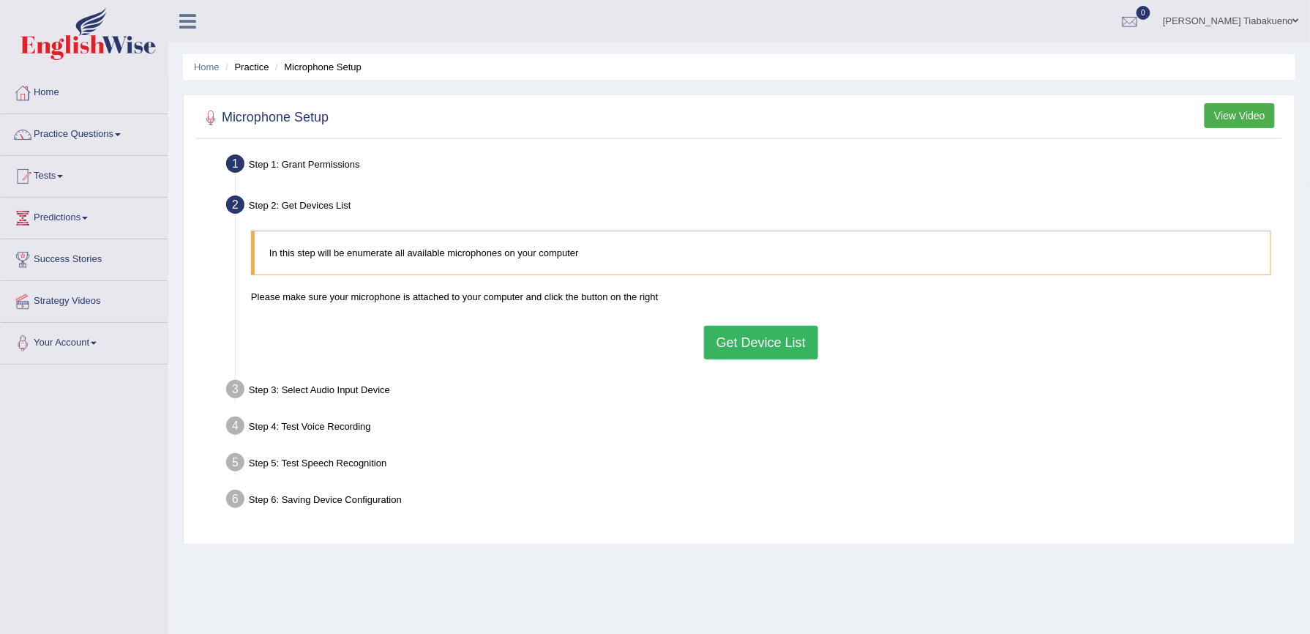
click at [768, 335] on button "Get Device List" at bounding box center [761, 343] width 114 height 34
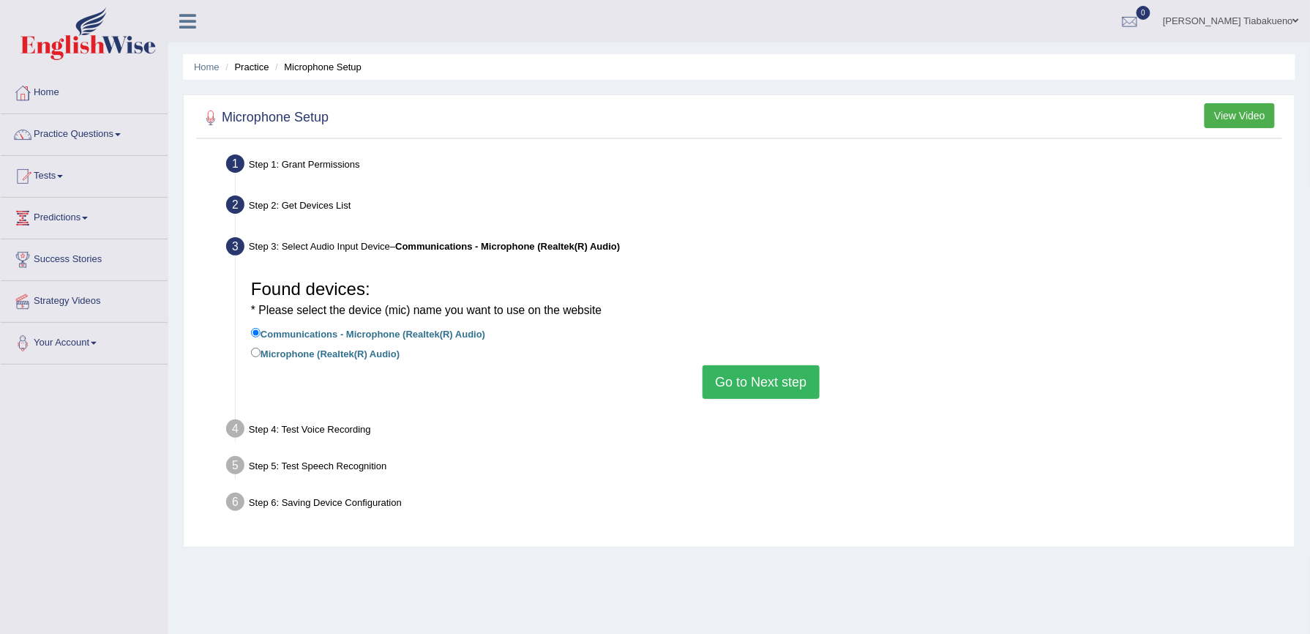
click at [288, 352] on label "Microphone (Realtek(R) Audio)" at bounding box center [325, 353] width 149 height 16
click at [260, 352] on input "Microphone (Realtek(R) Audio)" at bounding box center [256, 353] width 10 height 10
radio input "true"
click at [784, 380] on button "Go to Next step" at bounding box center [760, 382] width 116 height 34
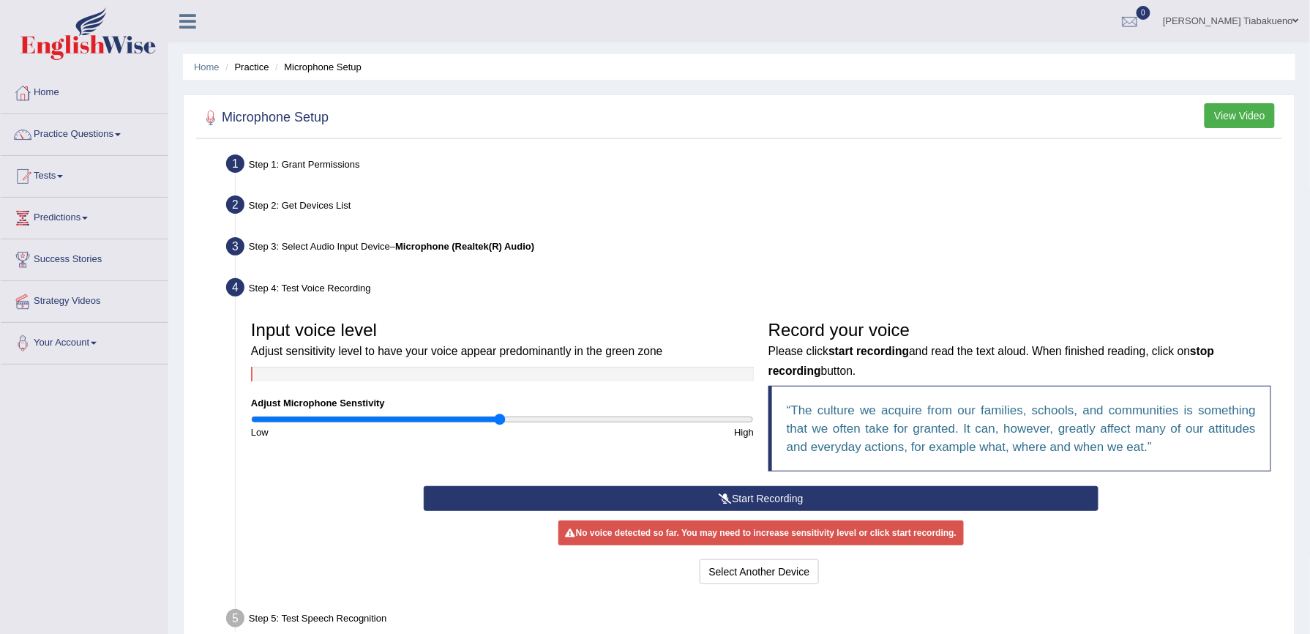
click at [1239, 110] on button "View Video" at bounding box center [1239, 115] width 70 height 25
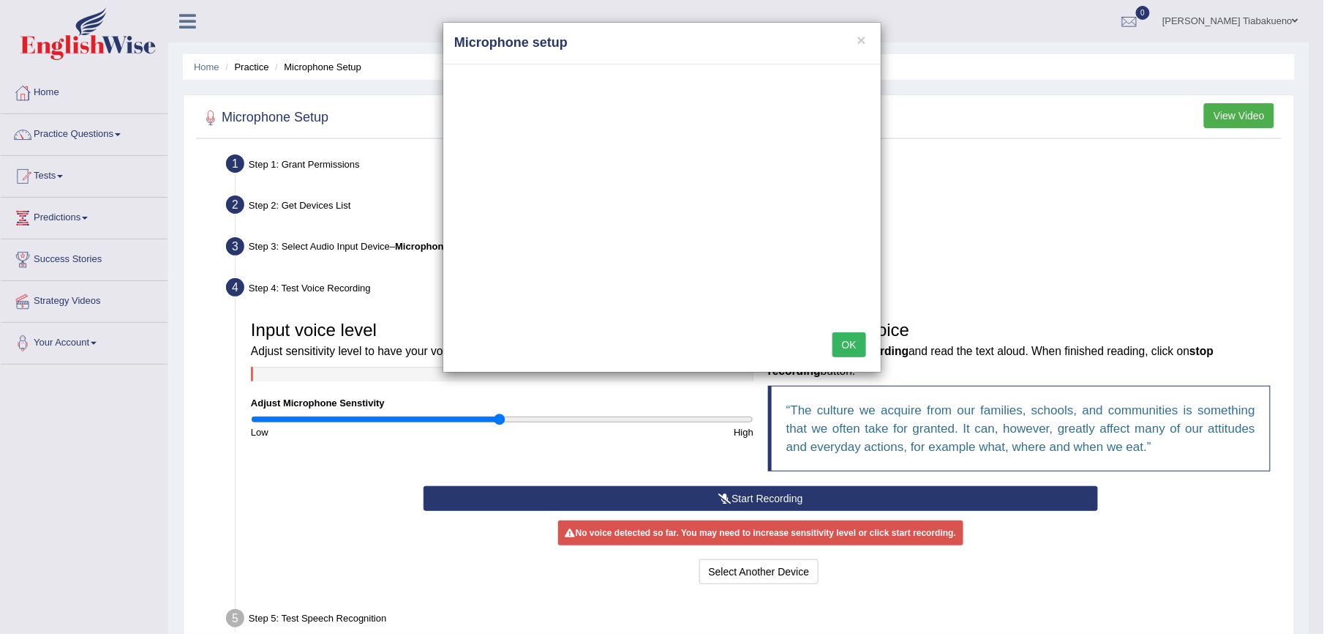
click at [852, 346] on button "OK" at bounding box center [850, 344] width 34 height 25
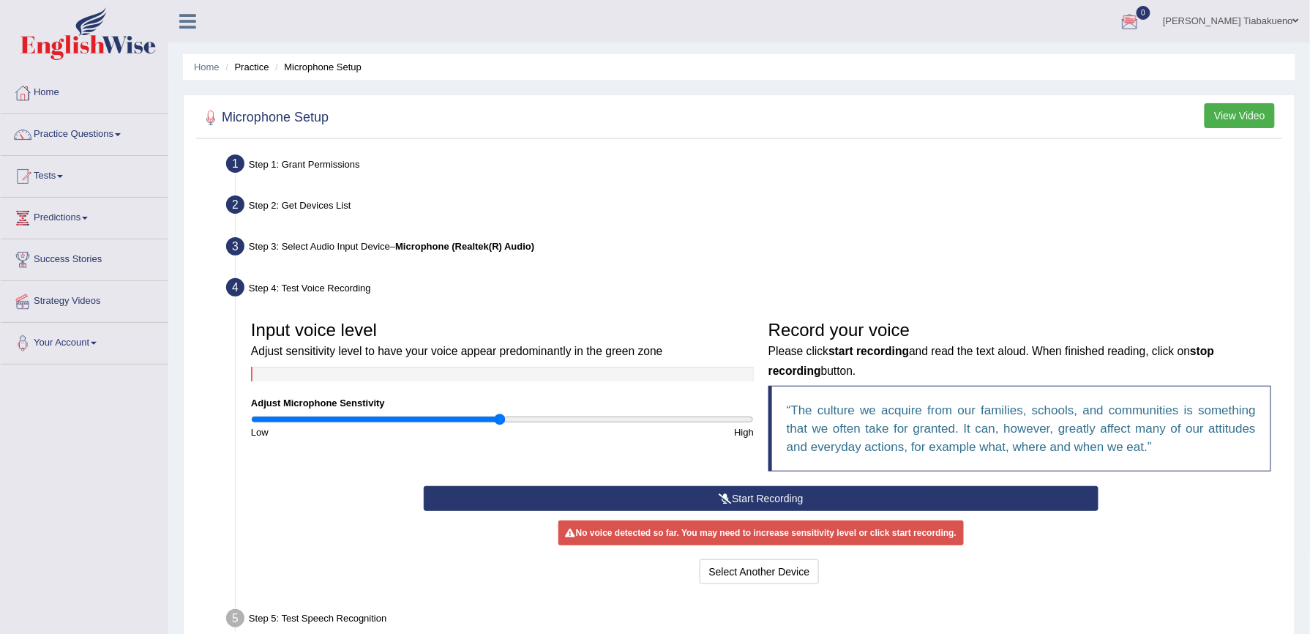
click at [1245, 118] on button "View Video" at bounding box center [1239, 115] width 70 height 25
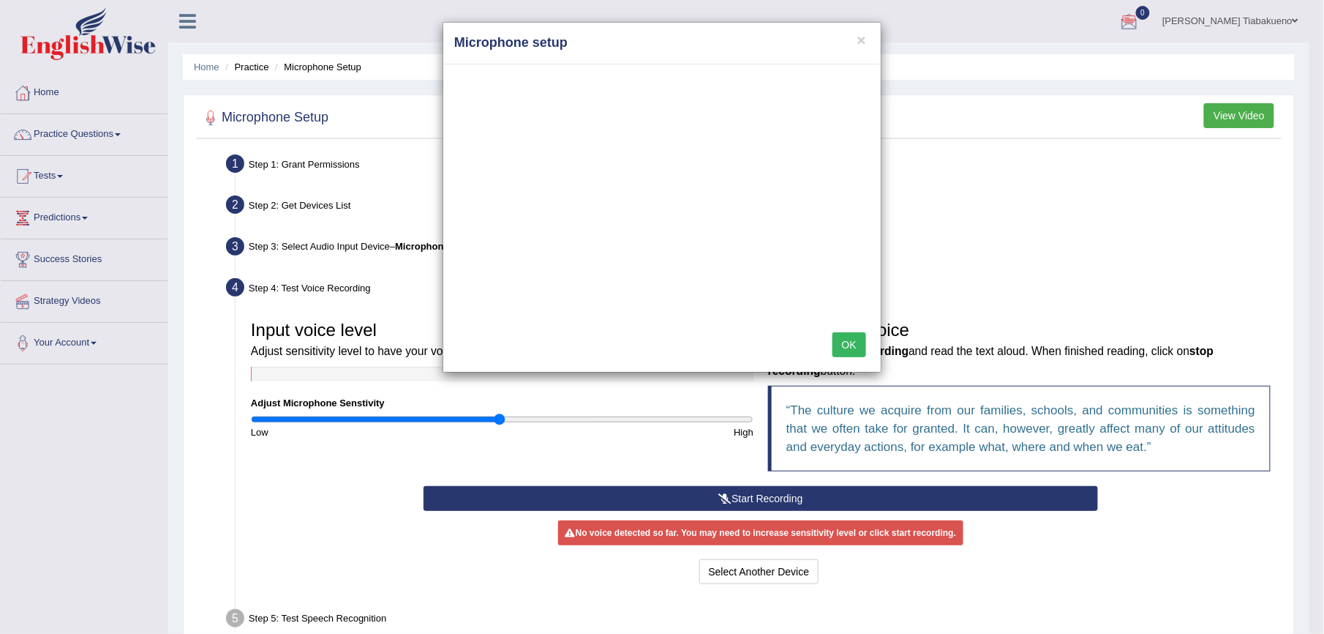
click at [449, 420] on div "× Microphone setup OK" at bounding box center [662, 317] width 1324 height 634
click at [440, 420] on div "× Microphone setup OK" at bounding box center [662, 317] width 1324 height 634
click at [844, 341] on button "OK" at bounding box center [850, 344] width 34 height 25
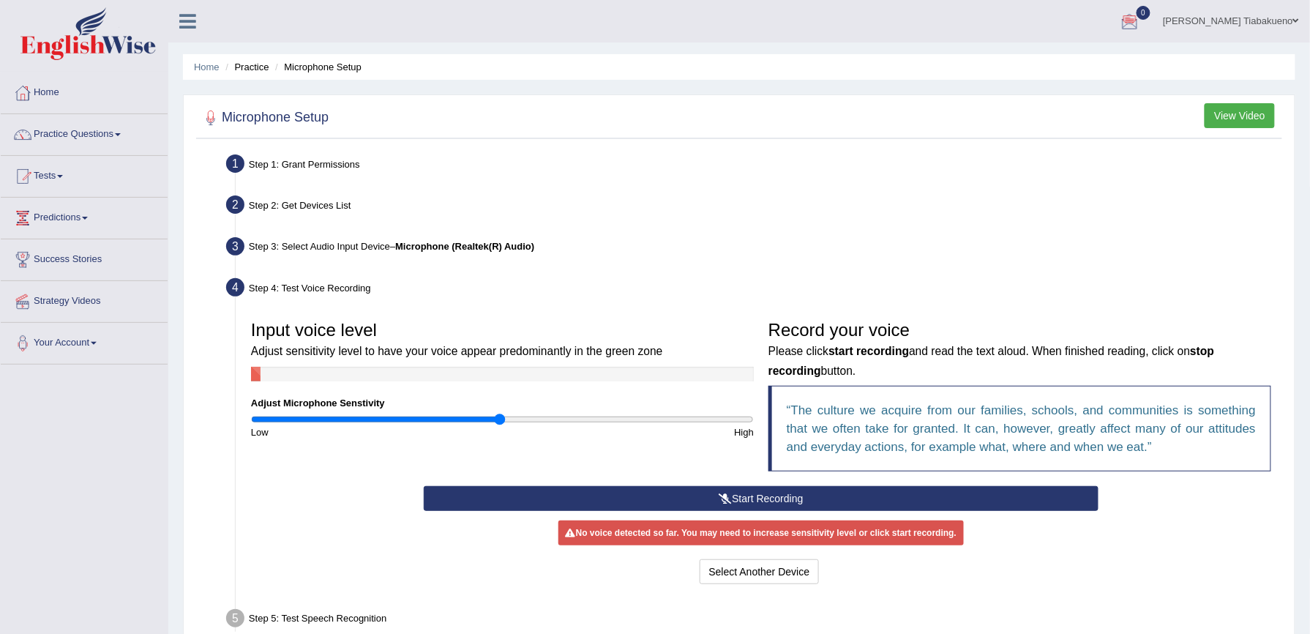
click at [741, 490] on button "Start Recording" at bounding box center [761, 498] width 675 height 25
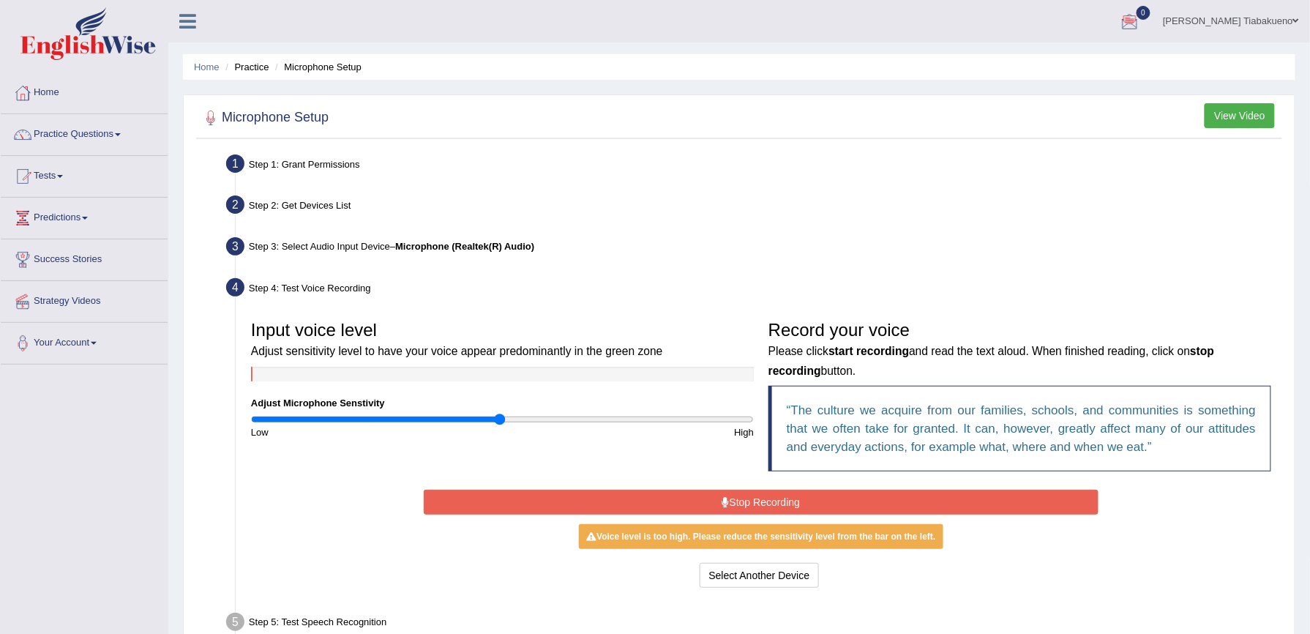
click at [739, 496] on button "Stop Recording" at bounding box center [761, 501] width 675 height 25
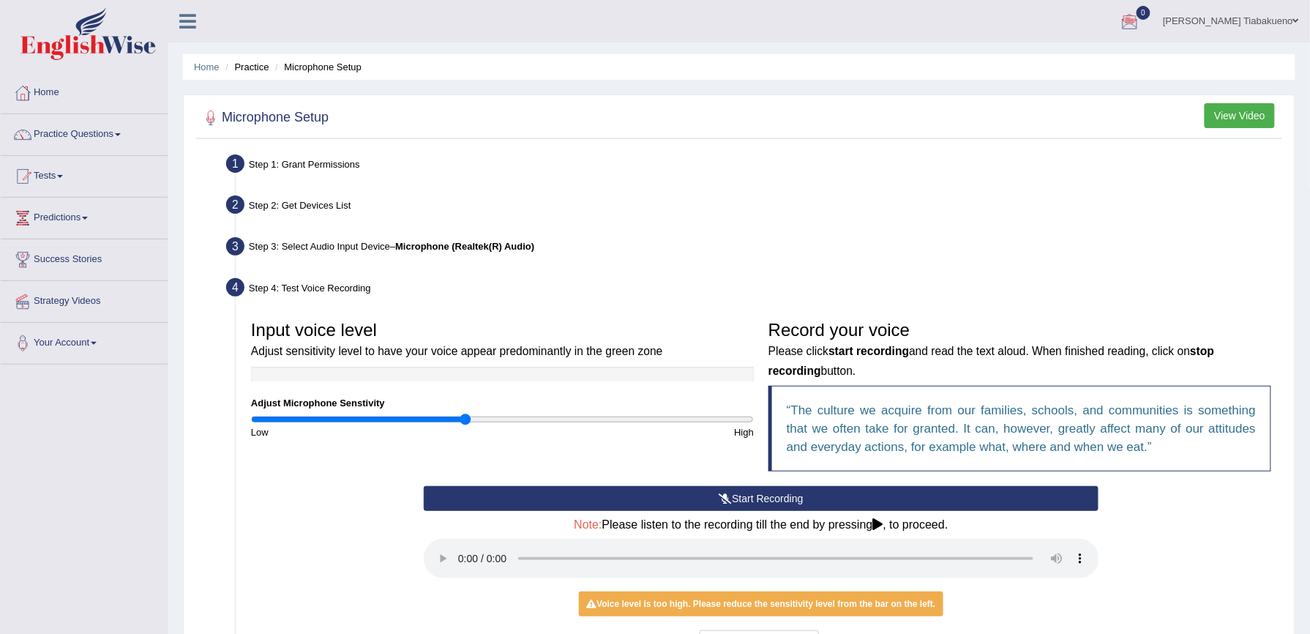
type input "0.86"
click at [467, 414] on input "range" at bounding box center [502, 419] width 503 height 12
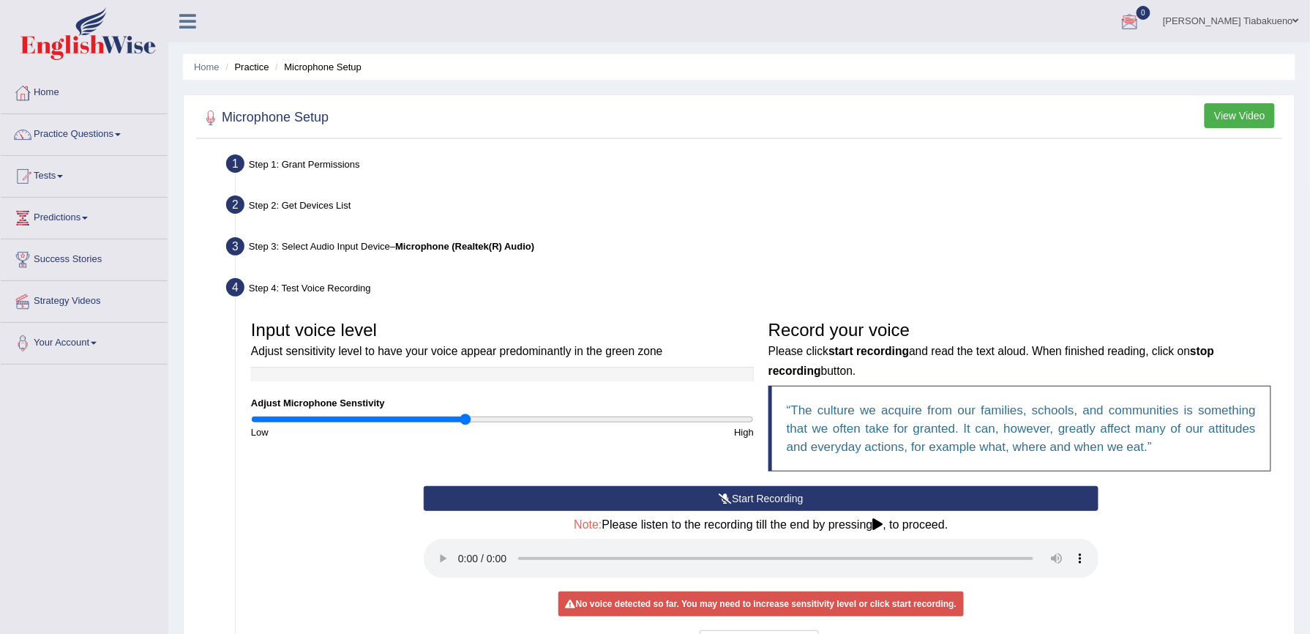
click at [1130, 551] on div "Start Recording Stop Recording Note: Please listen to the recording till the en…" at bounding box center [761, 572] width 1035 height 173
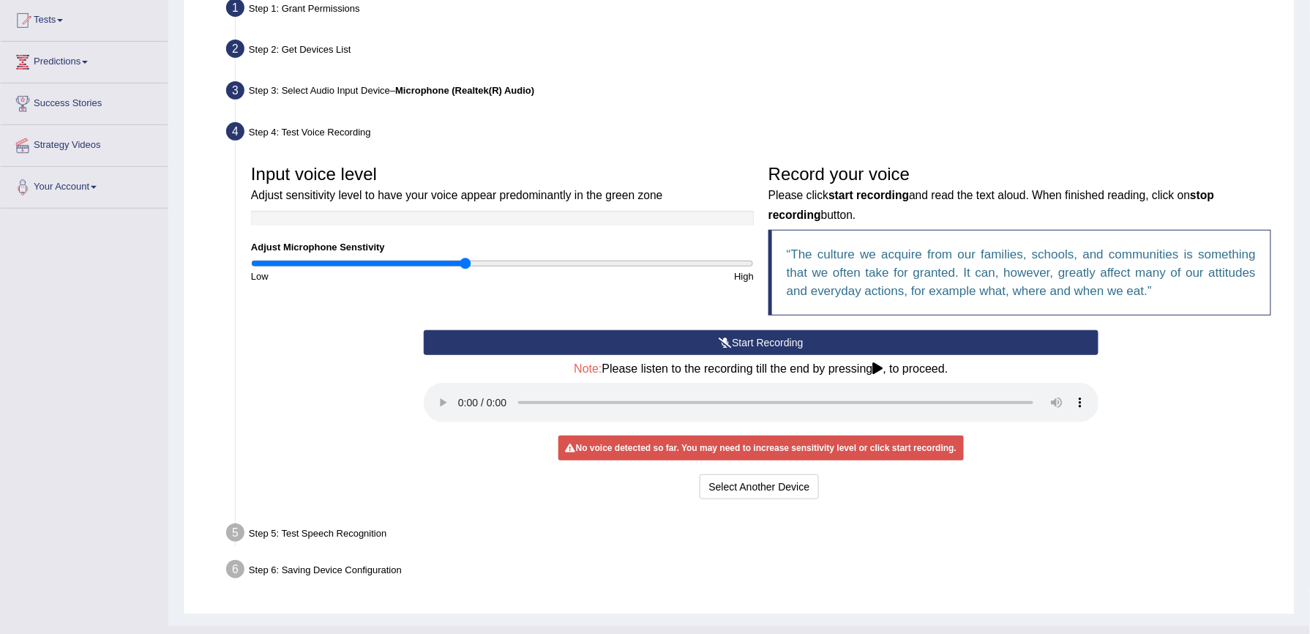
scroll to position [186, 0]
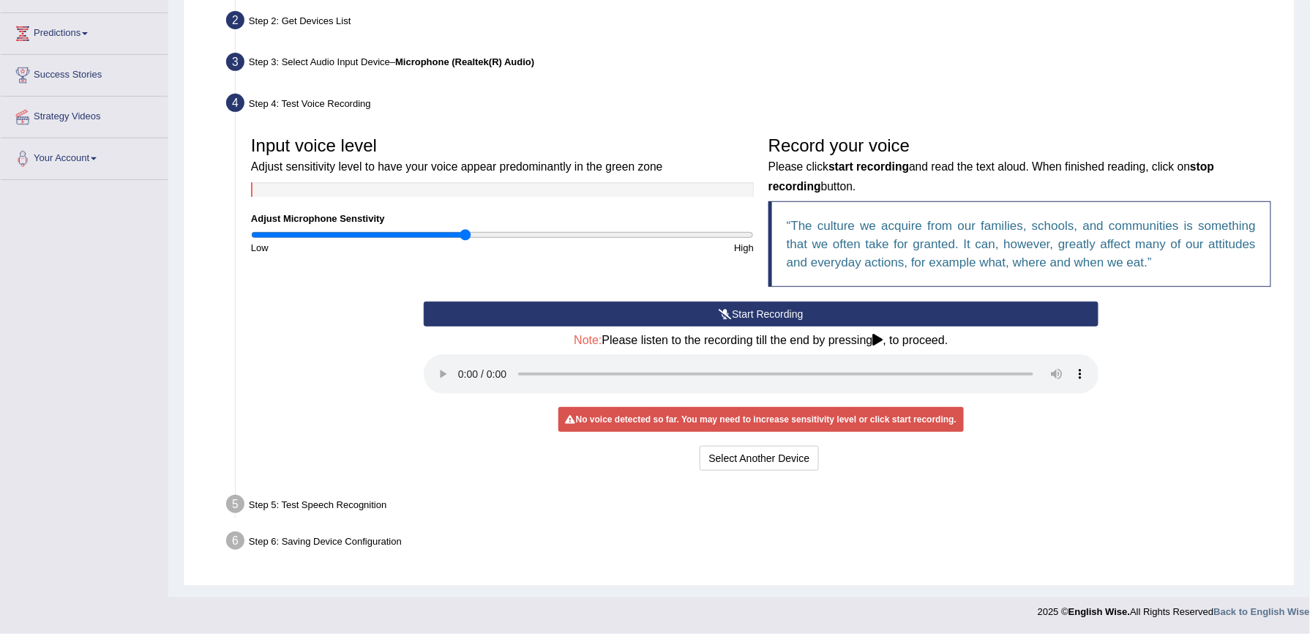
click at [879, 339] on icon at bounding box center [878, 340] width 10 height 12
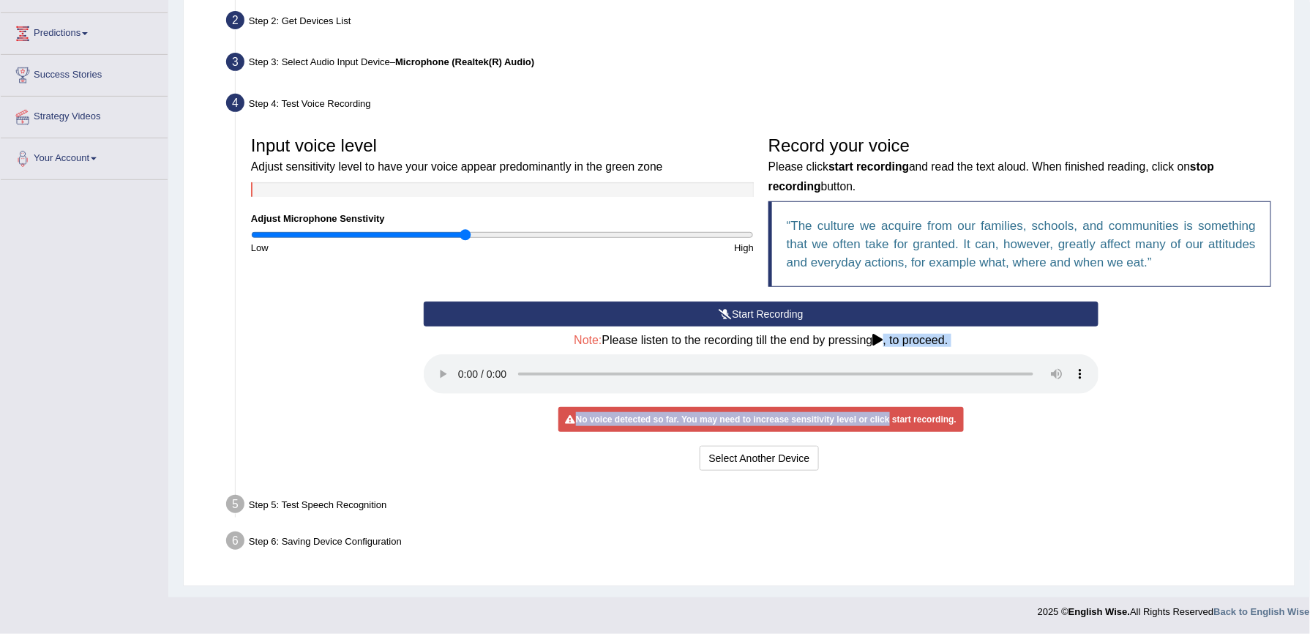
drag, startPoint x: 879, startPoint y: 339, endPoint x: 879, endPoint y: 416, distance: 76.1
click at [879, 416] on div "Start Recording Stop Recording Note: Please listen to the recording till the en…" at bounding box center [761, 387] width 690 height 173
drag, startPoint x: 879, startPoint y: 416, endPoint x: 859, endPoint y: 422, distance: 21.5
click at [859, 422] on div "No voice detected so far. You may need to increase sensitivity level or click s…" at bounding box center [760, 419] width 405 height 25
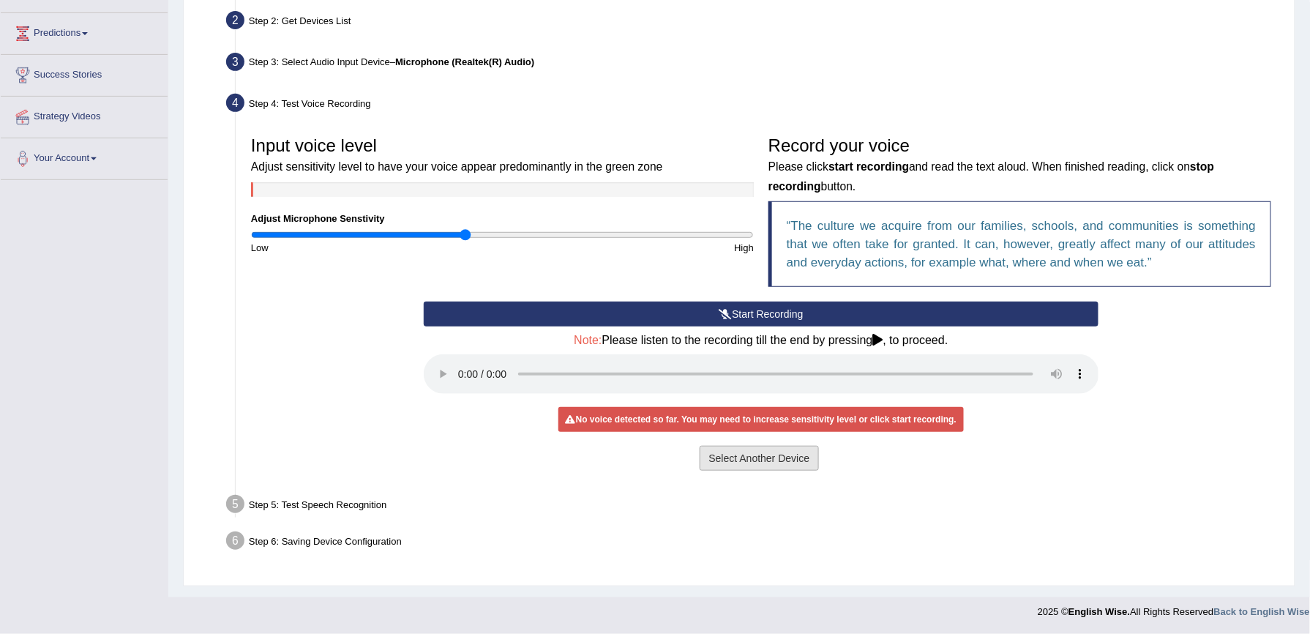
click at [795, 452] on button "Select Another Device" at bounding box center [759, 458] width 120 height 25
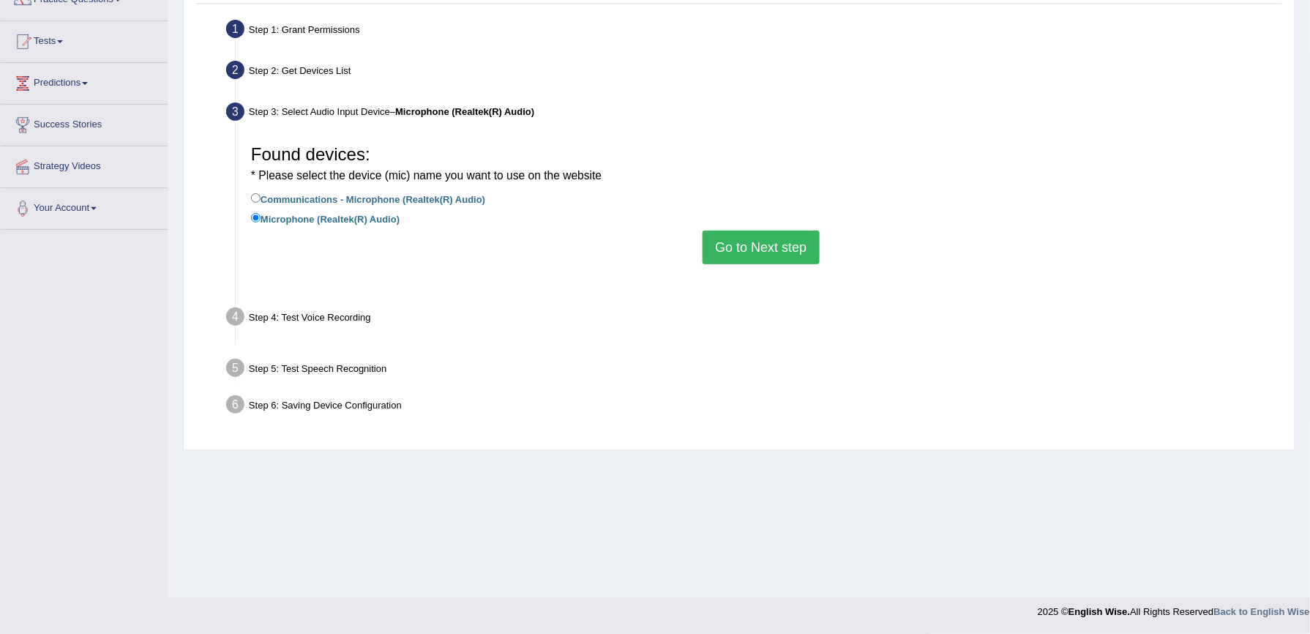
scroll to position [135, 0]
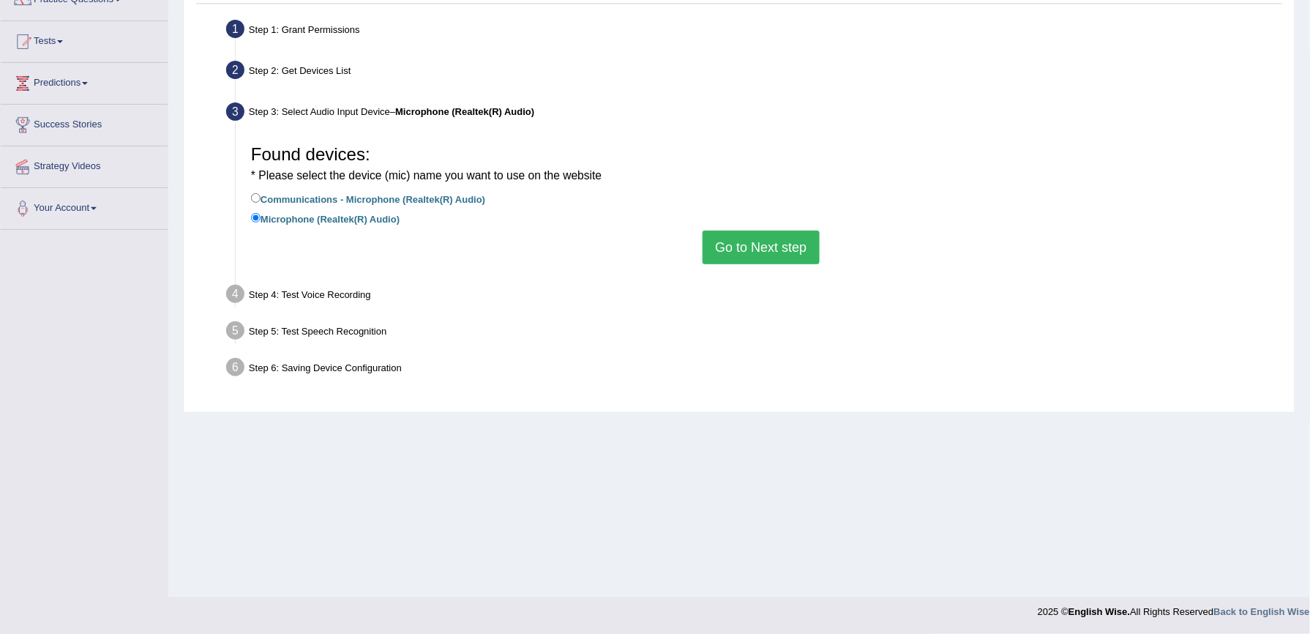
click at [753, 252] on button "Go to Next step" at bounding box center [760, 247] width 116 height 34
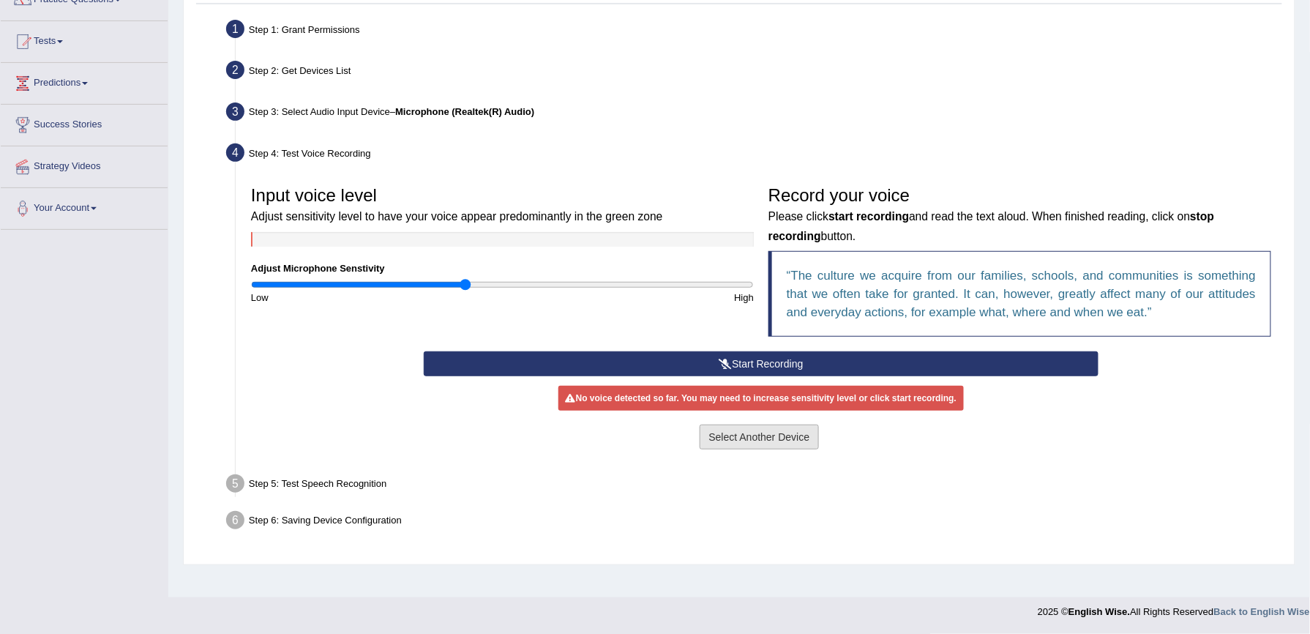
click at [770, 434] on button "Select Another Device" at bounding box center [759, 436] width 120 height 25
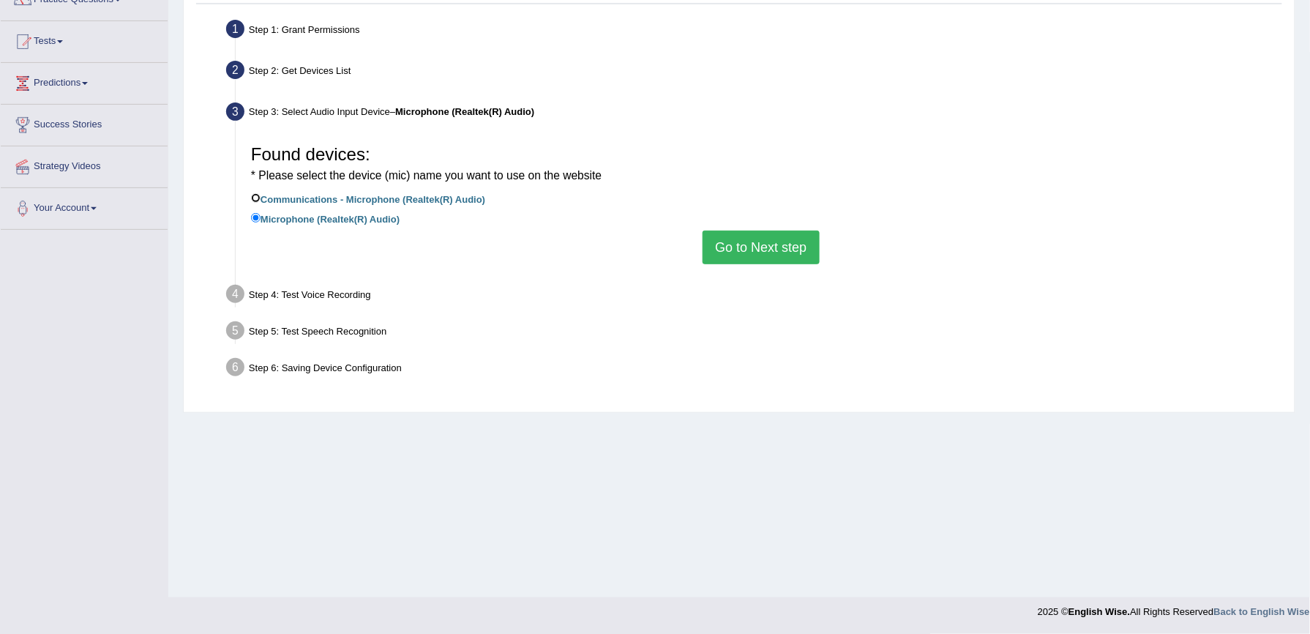
click at [255, 193] on input "Communications - Microphone (Realtek(R) Audio)" at bounding box center [256, 198] width 10 height 10
radio input "true"
click at [800, 237] on button "Go to Next step" at bounding box center [760, 247] width 116 height 34
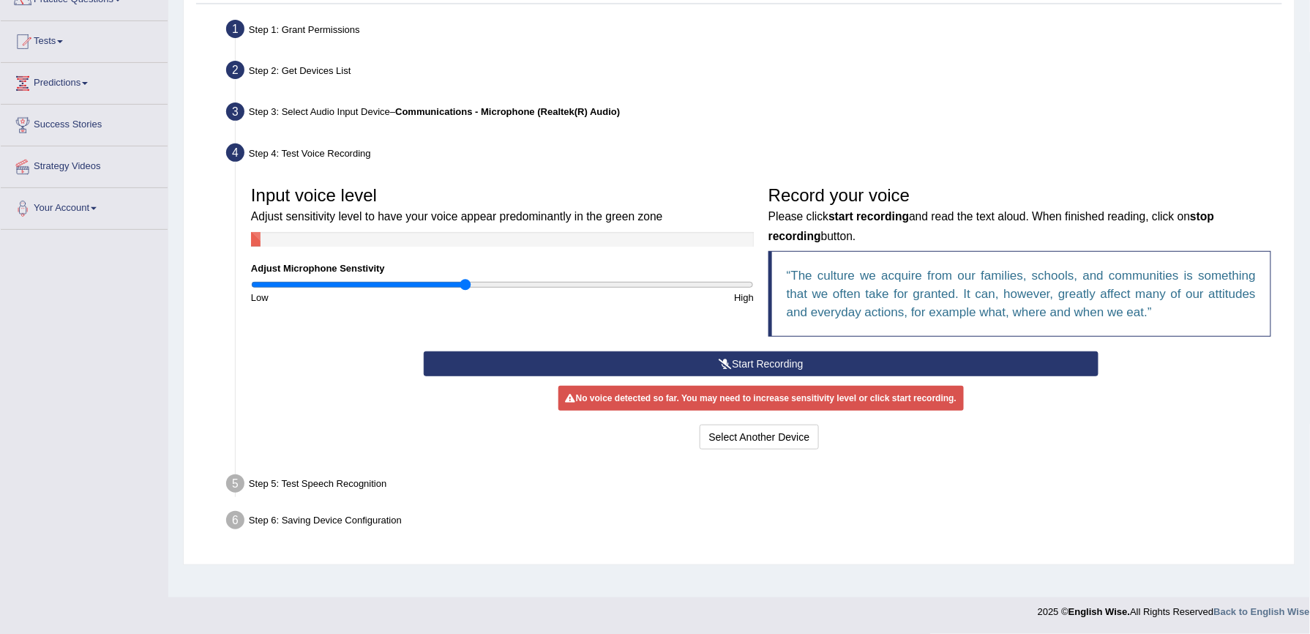
click at [83, 86] on link "Predictions" at bounding box center [84, 81] width 167 height 37
click at [63, 42] on span at bounding box center [60, 41] width 6 height 3
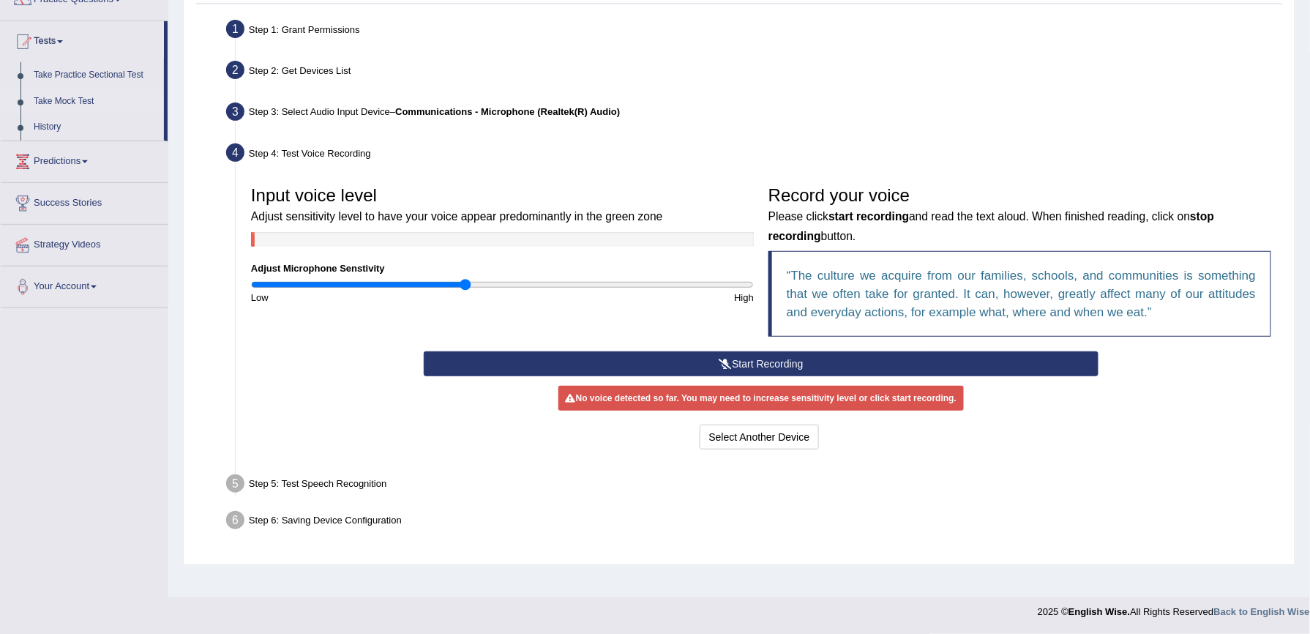
click at [91, 103] on link "Take Mock Test" at bounding box center [95, 102] width 137 height 26
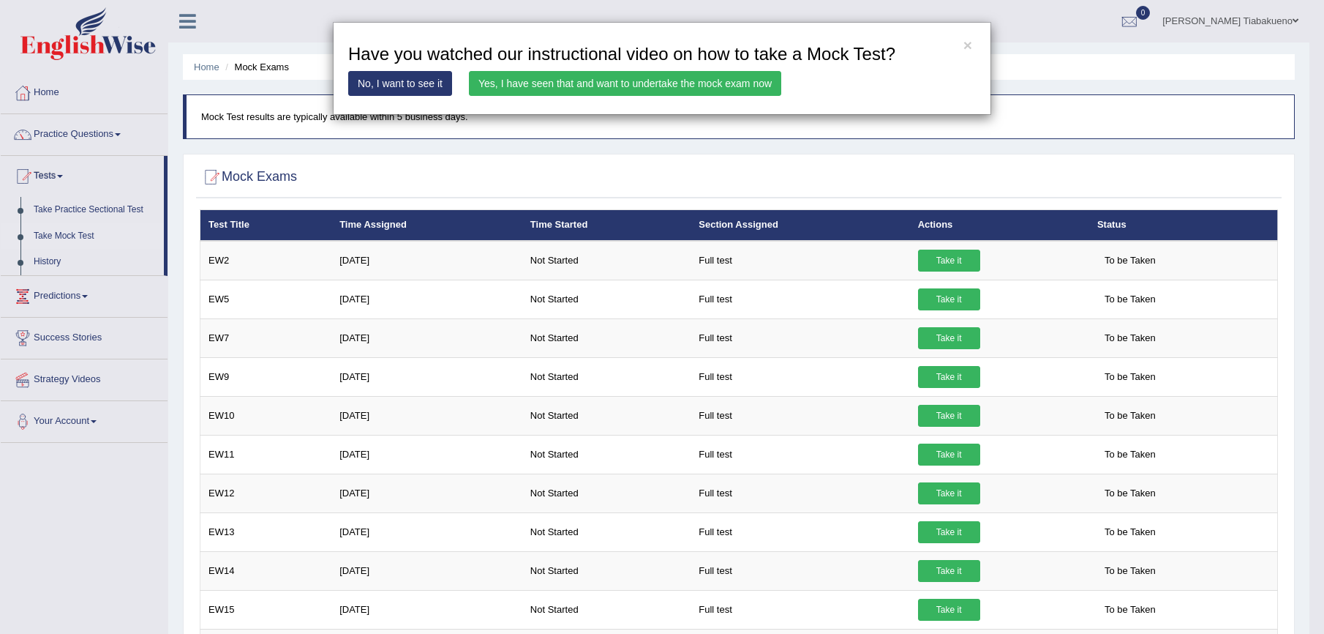
click at [680, 85] on link "Yes, I have seen that and want to undertake the mock exam now" at bounding box center [625, 83] width 312 height 25
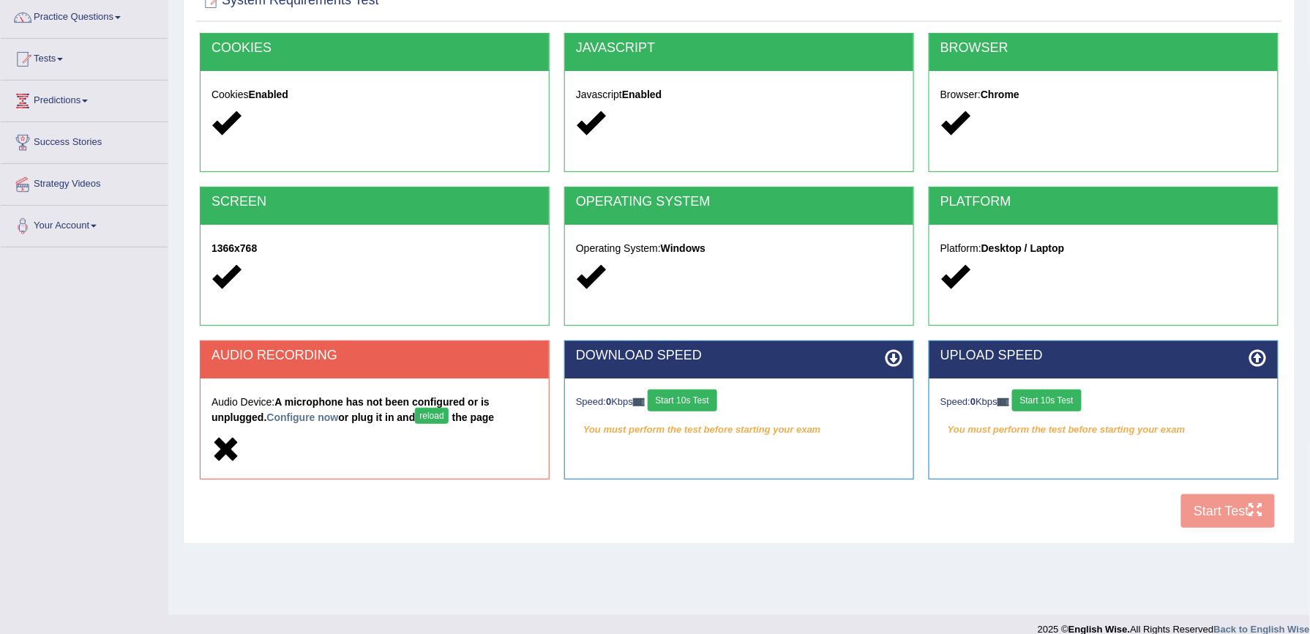
scroll to position [135, 0]
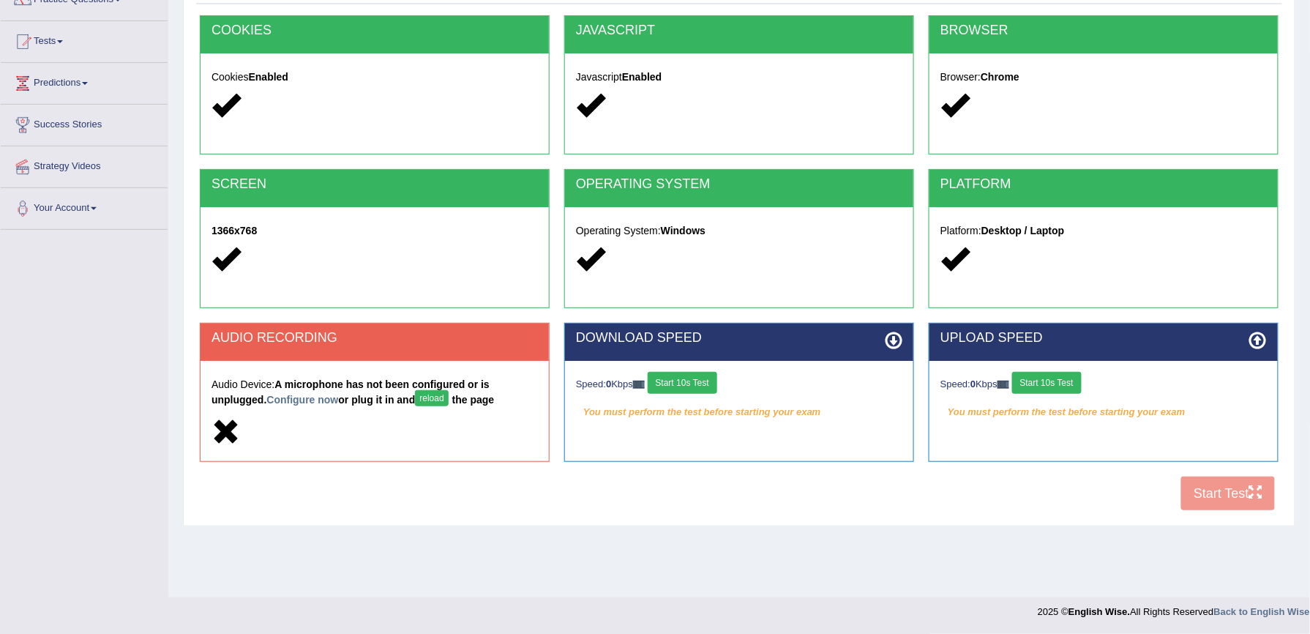
click at [706, 378] on button "Start 10s Test" at bounding box center [683, 383] width 70 height 22
click at [1076, 376] on button "Start 10s Test" at bounding box center [1047, 383] width 70 height 22
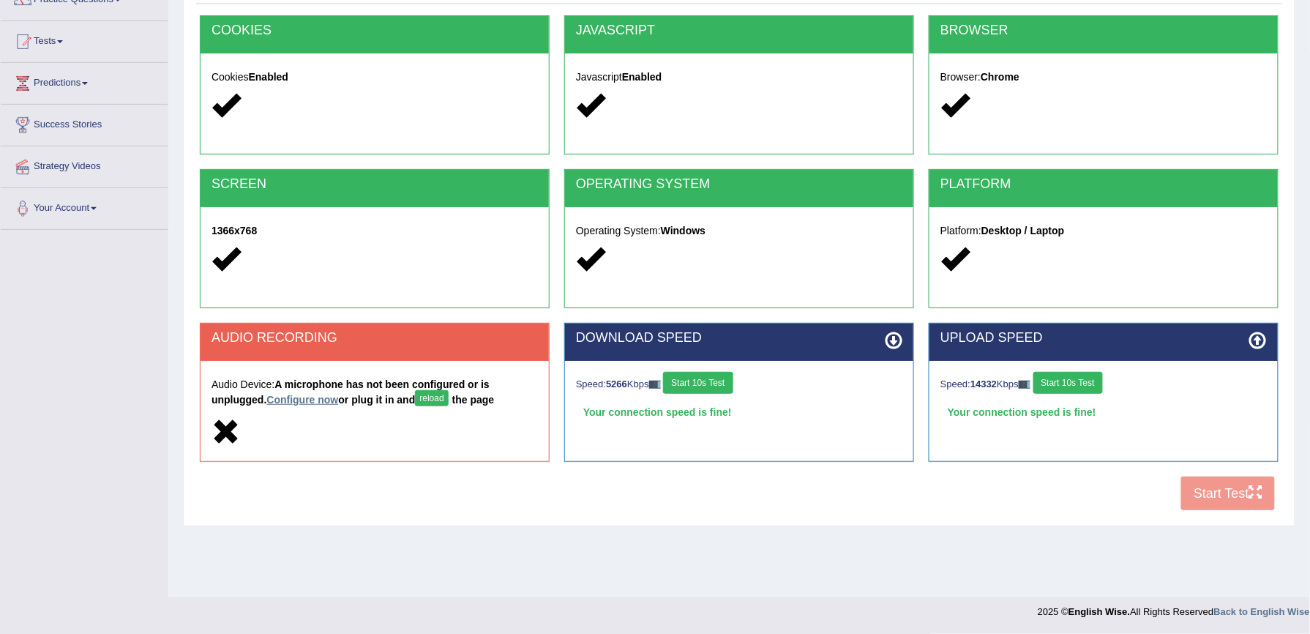
click at [272, 402] on link "Configure now" at bounding box center [302, 400] width 72 height 12
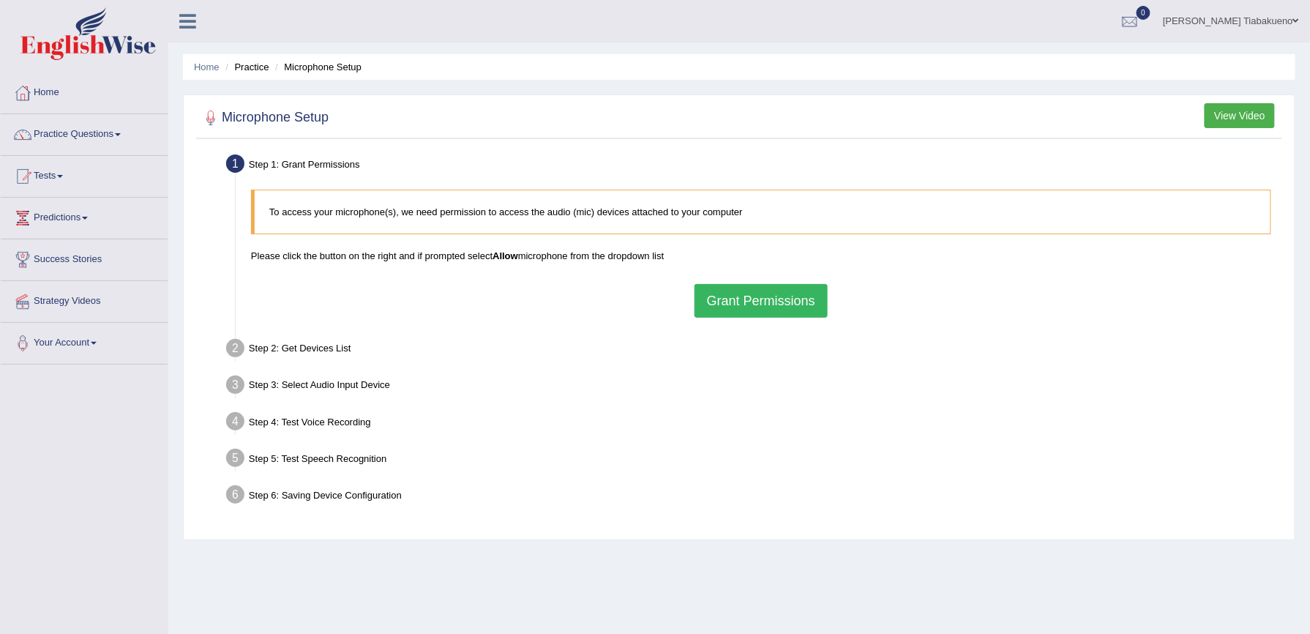
click at [764, 293] on button "Grant Permissions" at bounding box center [760, 301] width 133 height 34
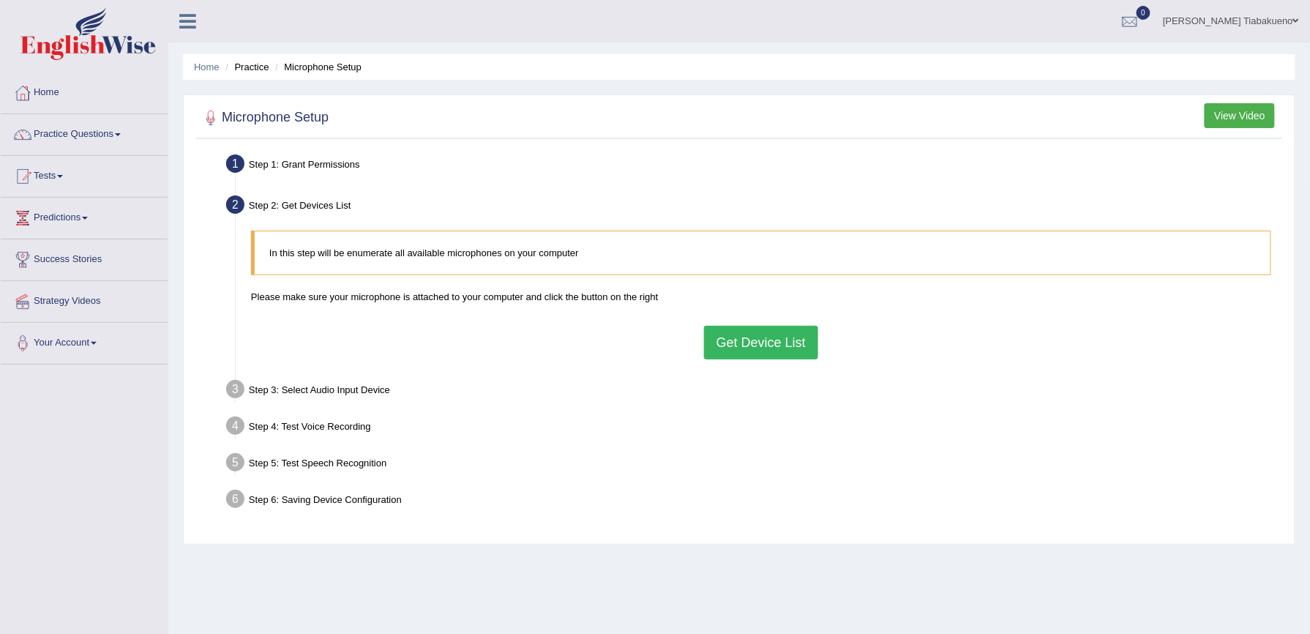
click at [759, 340] on button "Get Device List" at bounding box center [761, 343] width 114 height 34
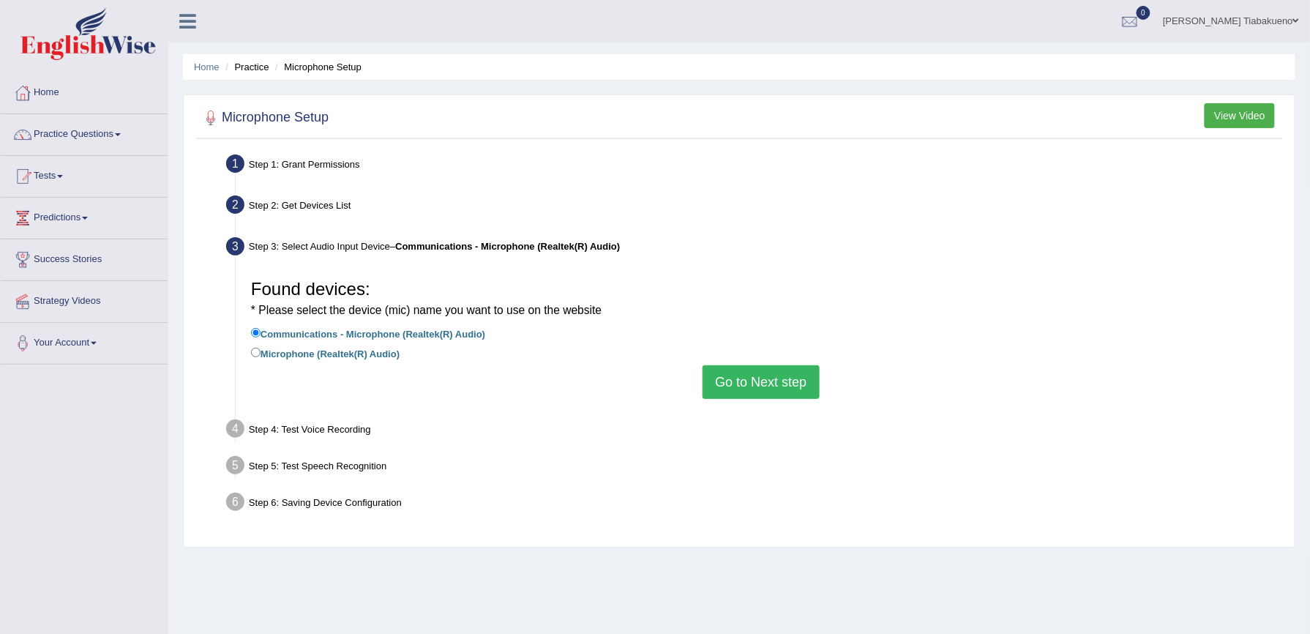
click at [757, 379] on button "Go to Next step" at bounding box center [760, 382] width 116 height 34
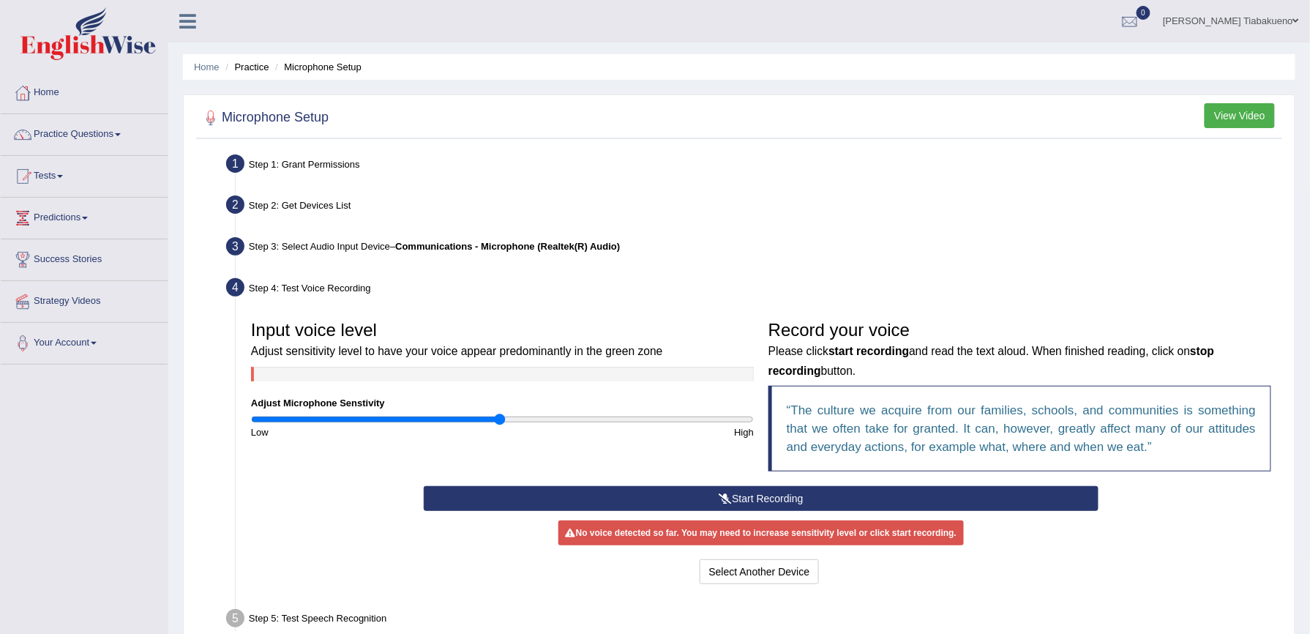
click at [761, 498] on button "Start Recording" at bounding box center [761, 498] width 675 height 25
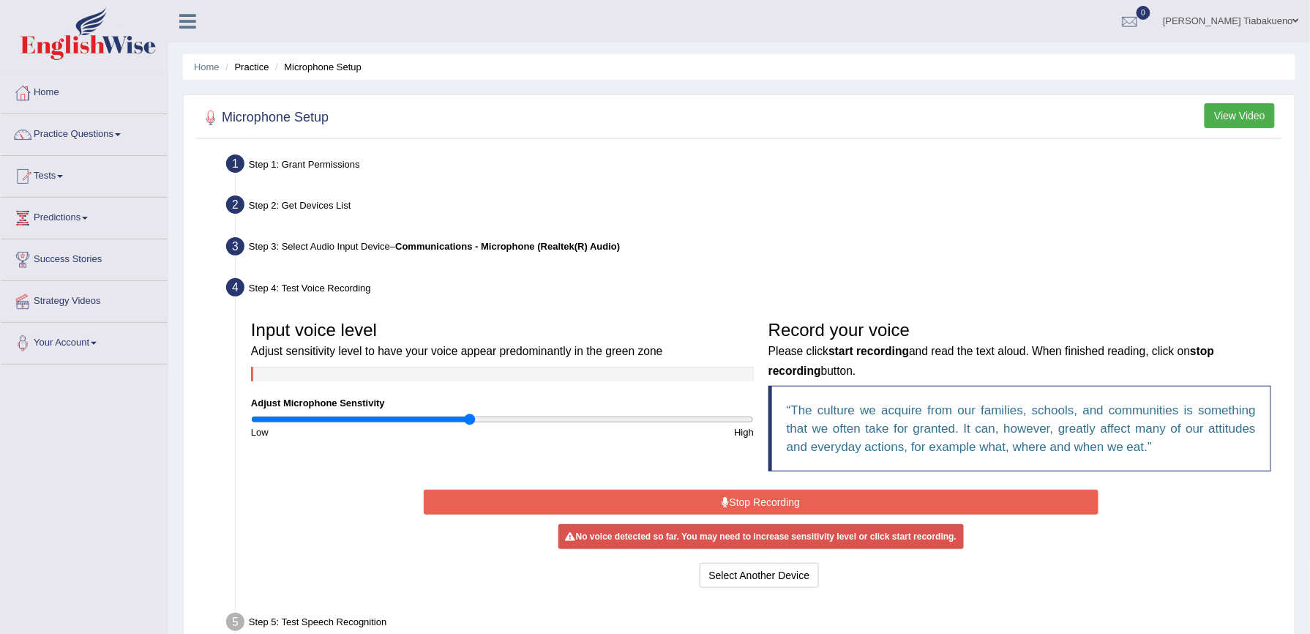
type input "0.88"
click at [472, 417] on input "range" at bounding box center [502, 419] width 503 height 12
click at [126, 136] on link "Practice Questions" at bounding box center [84, 132] width 167 height 37
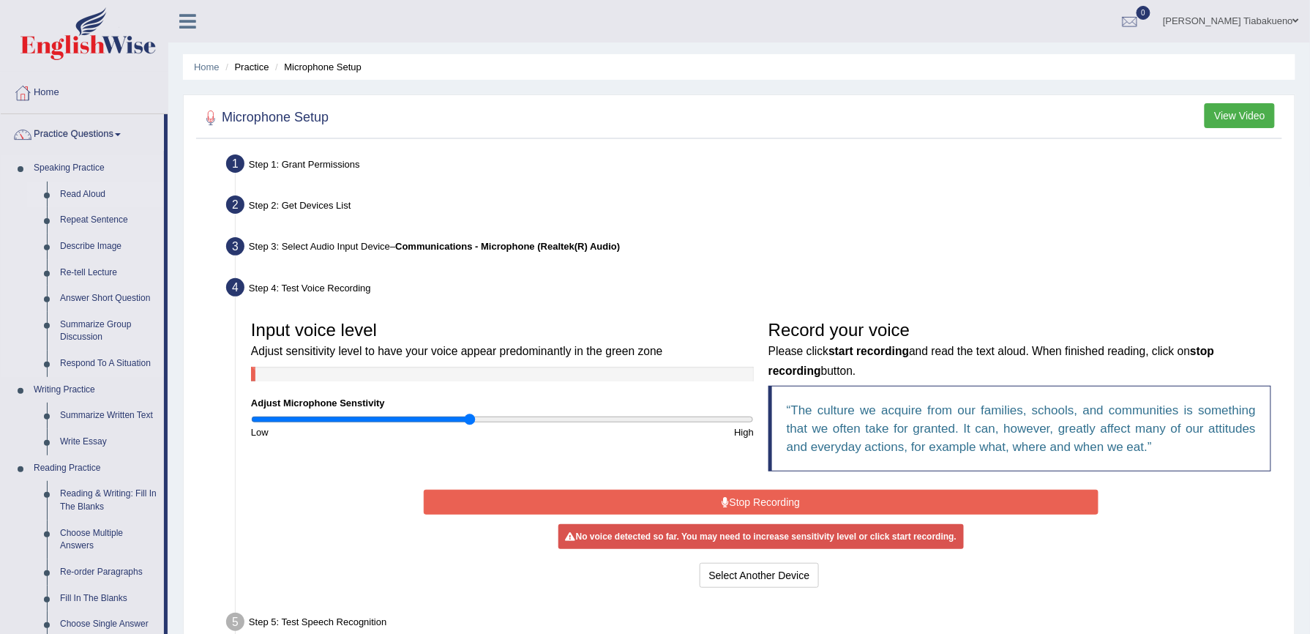
click at [100, 192] on link "Read Aloud" at bounding box center [108, 194] width 110 height 26
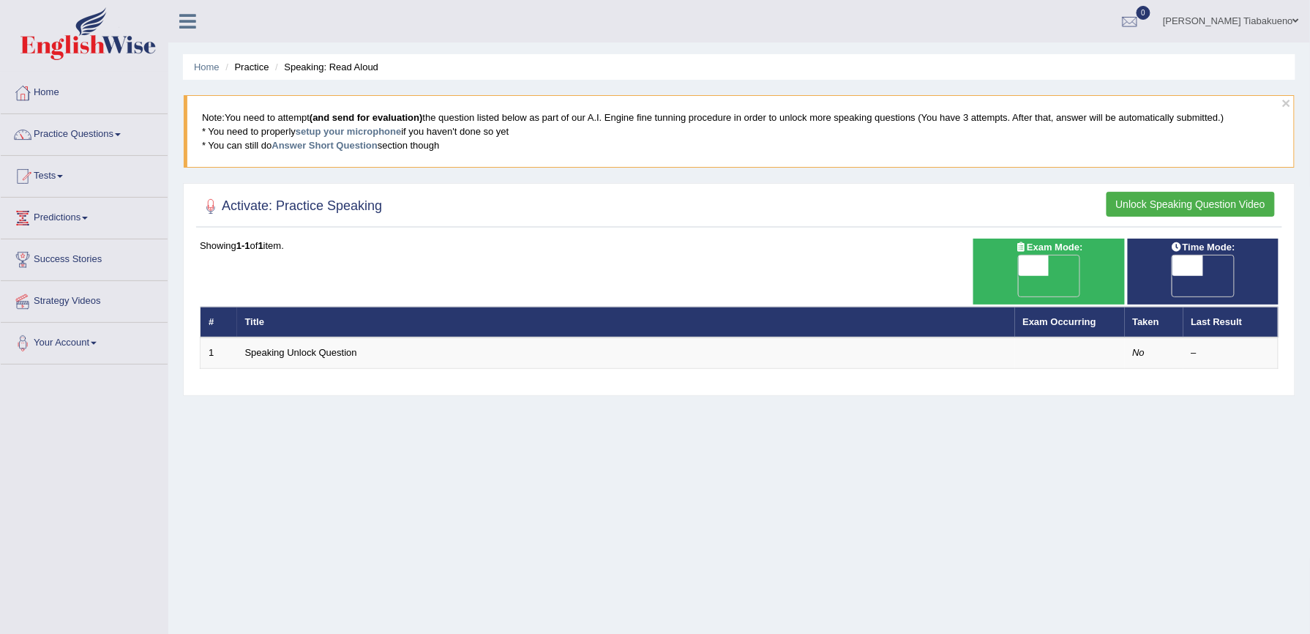
click at [1018, 276] on span "OFF" at bounding box center [1003, 286] width 31 height 20
checkbox input "true"
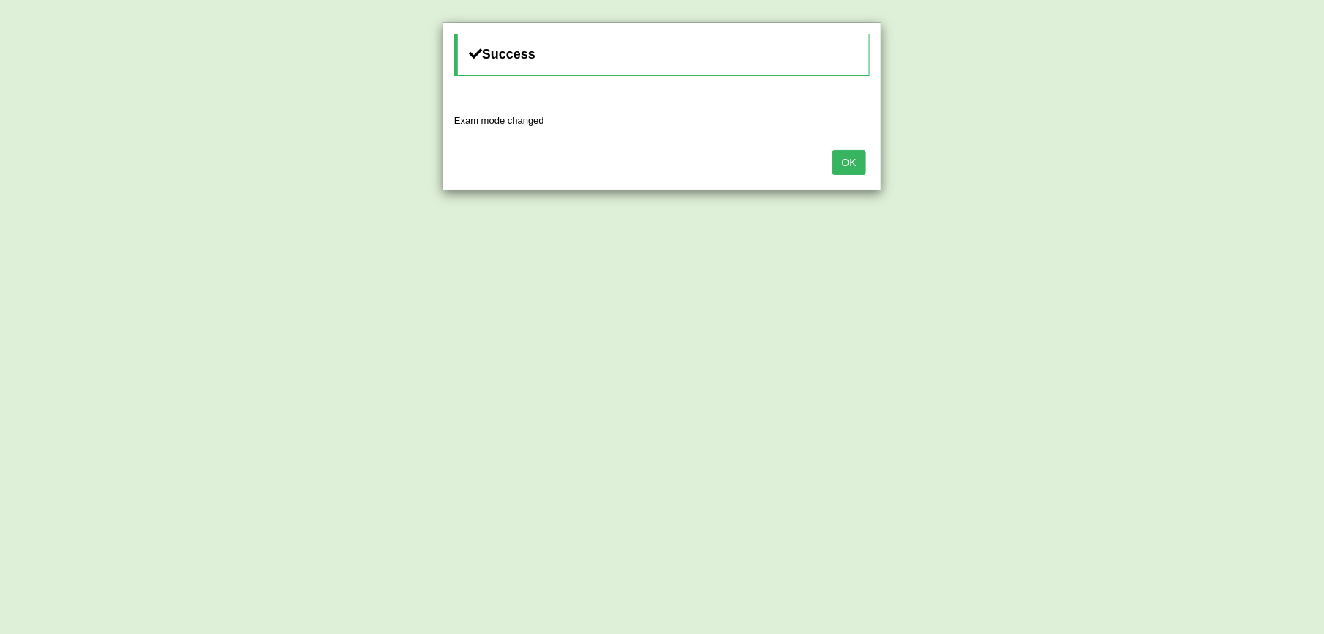
click at [844, 162] on button "OK" at bounding box center [850, 162] width 34 height 25
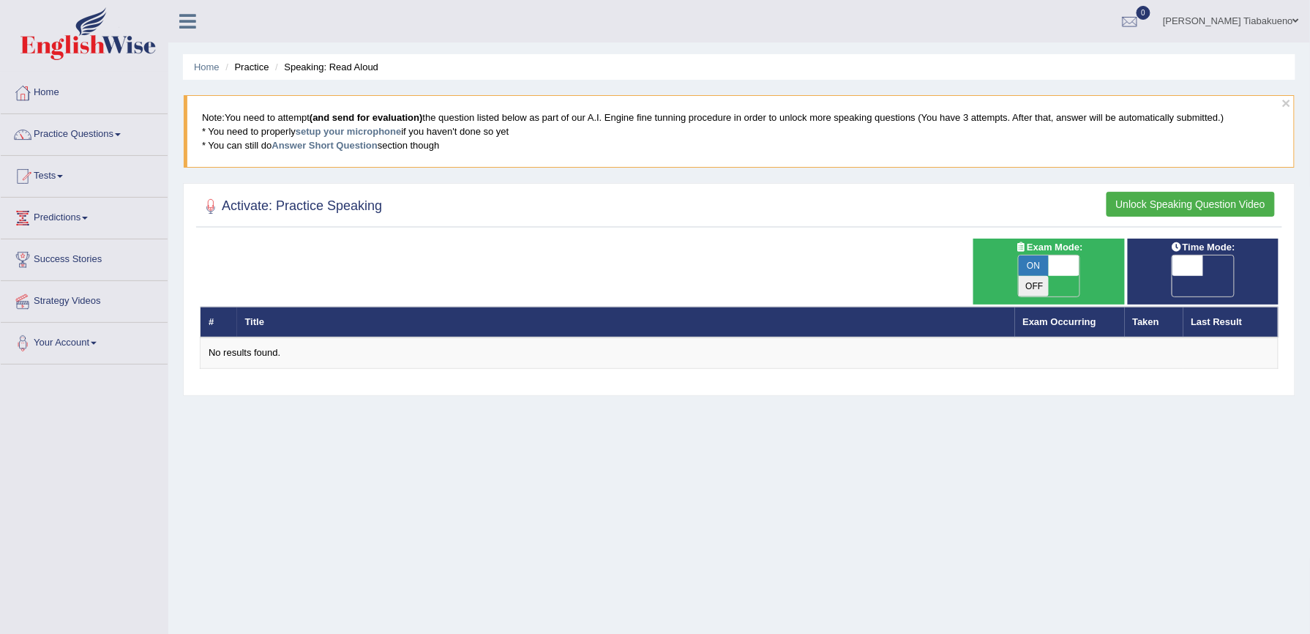
click at [1172, 276] on span "OFF" at bounding box center [1156, 286] width 31 height 20
checkbox input "true"
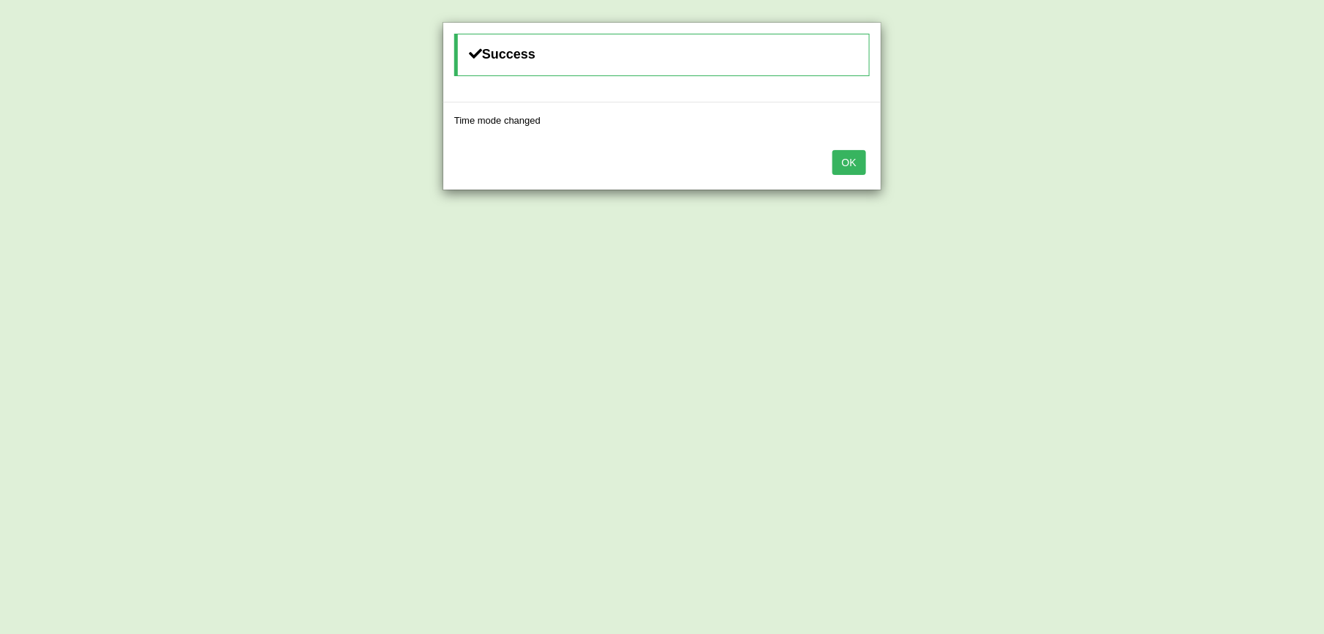
click at [855, 164] on button "OK" at bounding box center [850, 162] width 34 height 25
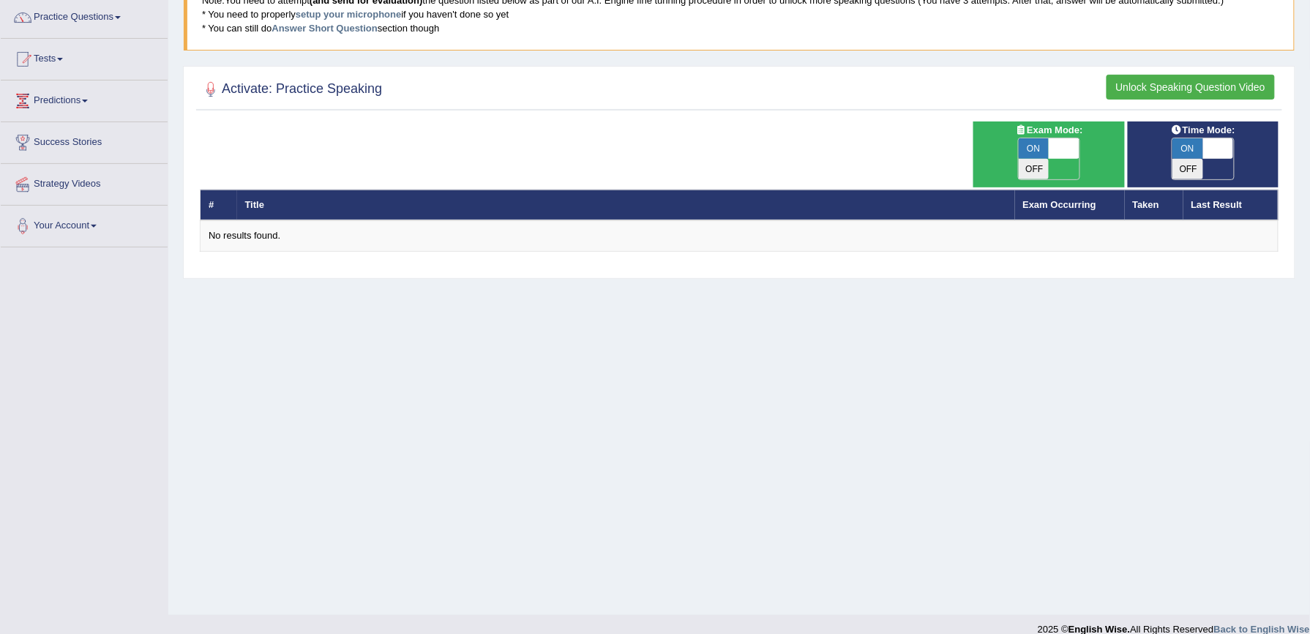
scroll to position [135, 0]
